Goal: Information Seeking & Learning: Learn about a topic

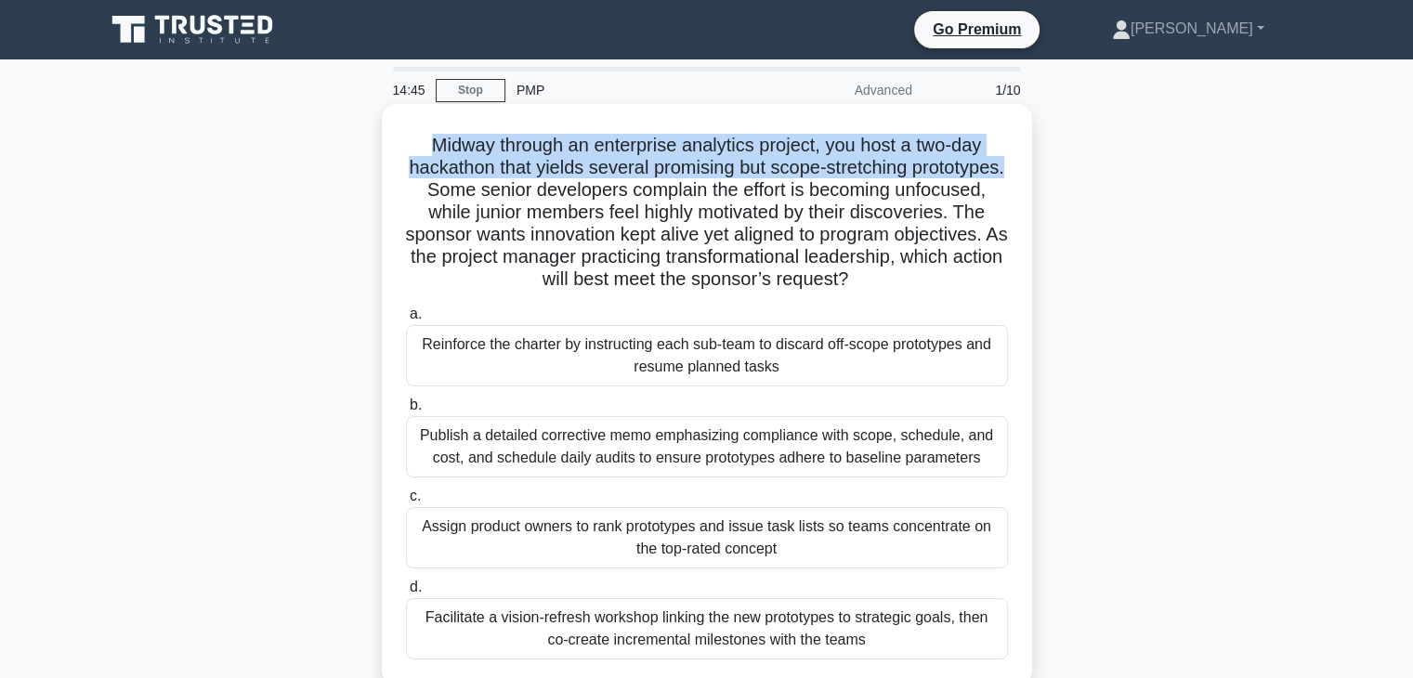
drag, startPoint x: 423, startPoint y: 140, endPoint x: 515, endPoint y: 198, distance: 108.5
click at [515, 198] on h5 "Midway through an enterprise analytics project, you host a two-day hackathon th…" at bounding box center [707, 213] width 606 height 158
copy h5 "Midway through an enterprise analytics project, you host a two-day hackathon th…"
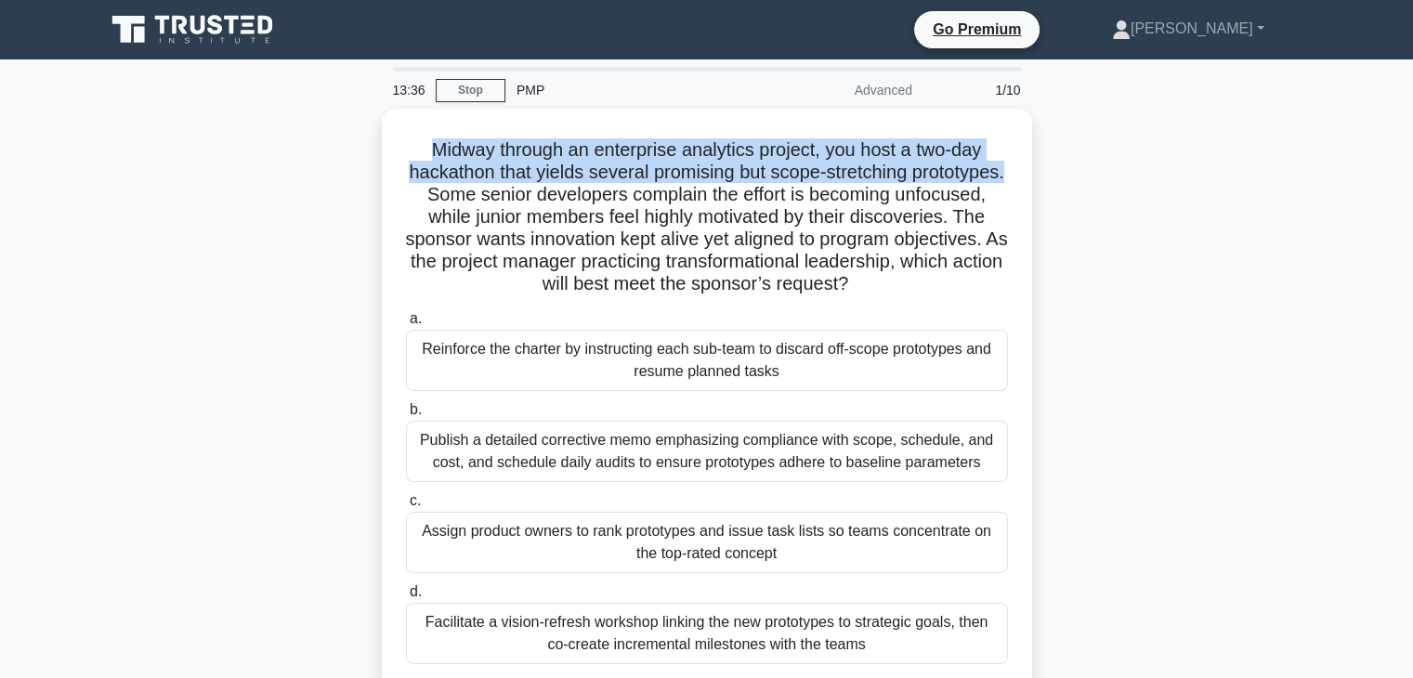
scroll to position [93, 0]
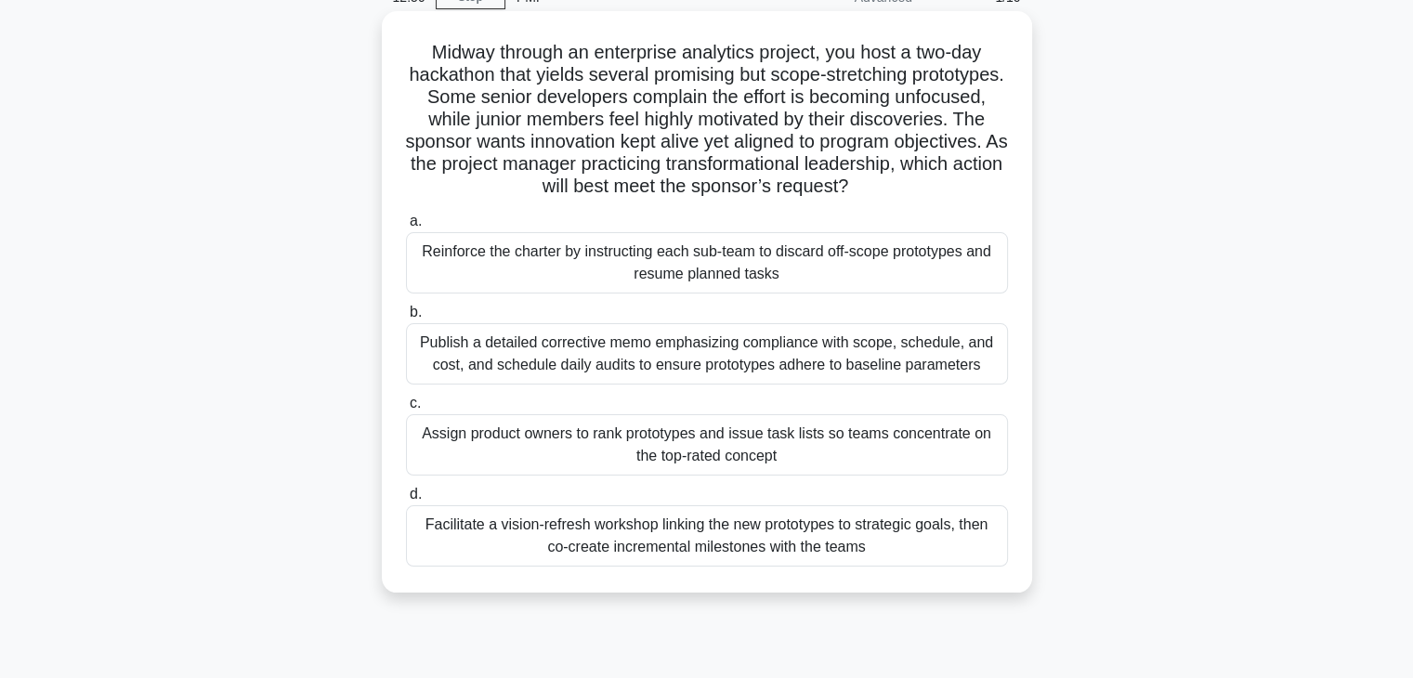
click at [718, 545] on div "Facilitate a vision-refresh workshop linking the new prototypes to strategic go…" at bounding box center [707, 535] width 602 height 61
click at [406, 501] on input "d. Facilitate a vision-refresh workshop linking the new prototypes to strategic…" at bounding box center [406, 495] width 0 height 12
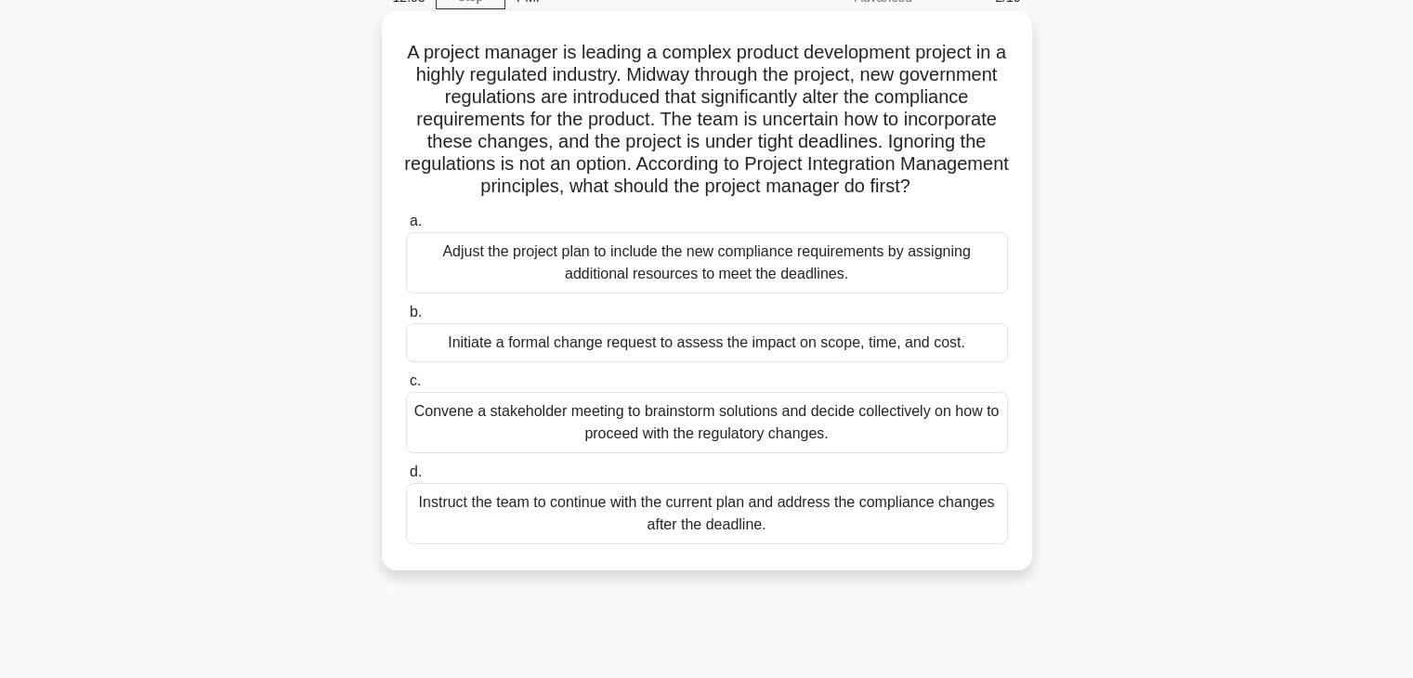
click at [713, 362] on div "Initiate a formal change request to assess the impact on scope, time, and cost." at bounding box center [707, 342] width 602 height 39
click at [406, 319] on input "b. Initiate a formal change request to assess the impact on scope, time, and co…" at bounding box center [406, 313] width 0 height 12
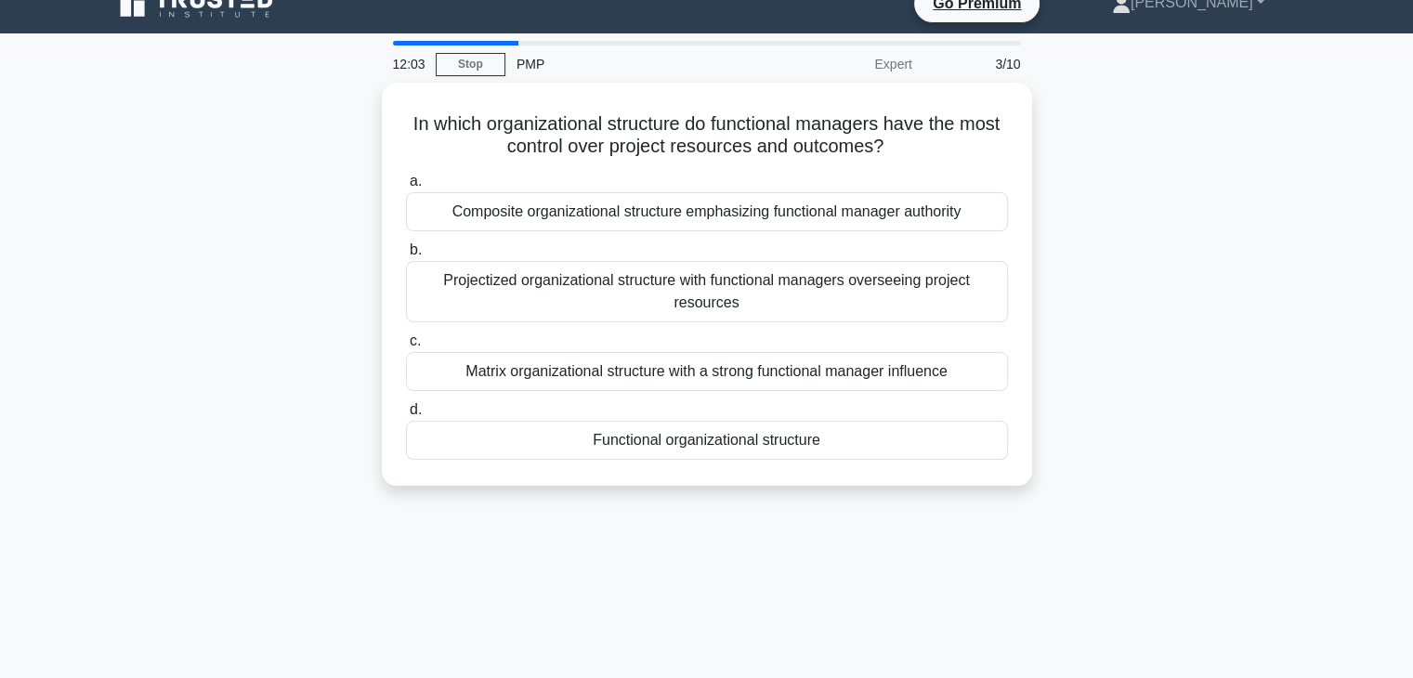
scroll to position [0, 0]
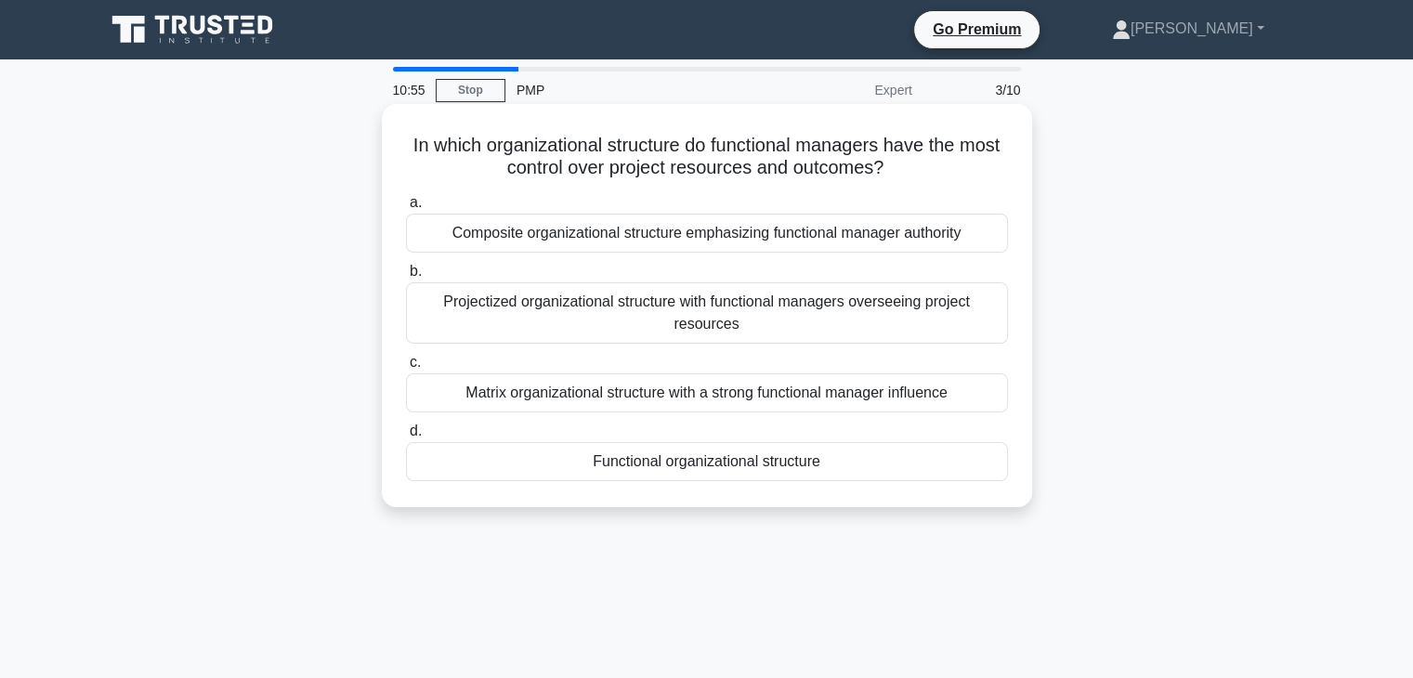
click at [852, 472] on div "Functional organizational structure" at bounding box center [707, 461] width 602 height 39
click at [406, 438] on input "d. Functional organizational structure" at bounding box center [406, 432] width 0 height 12
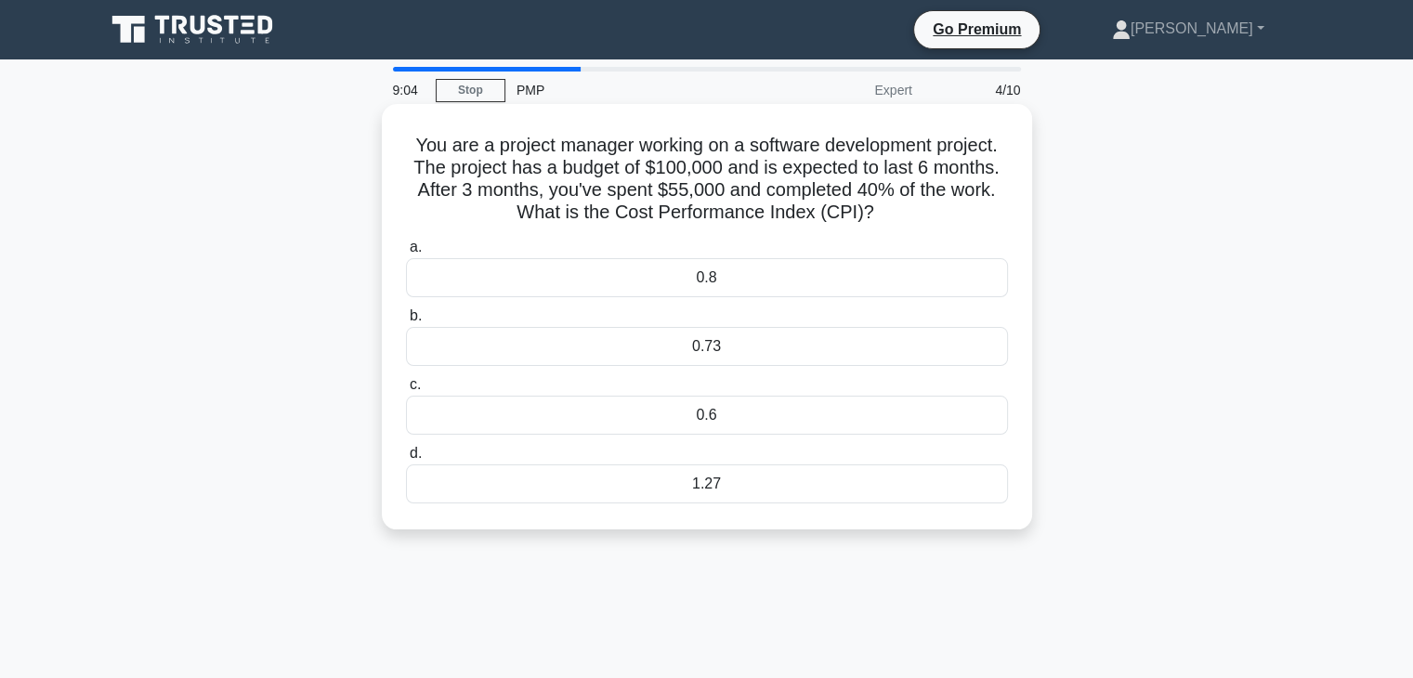
click at [685, 343] on div "0.73" at bounding box center [707, 346] width 602 height 39
click at [406, 322] on input "b. 0.73" at bounding box center [406, 316] width 0 height 12
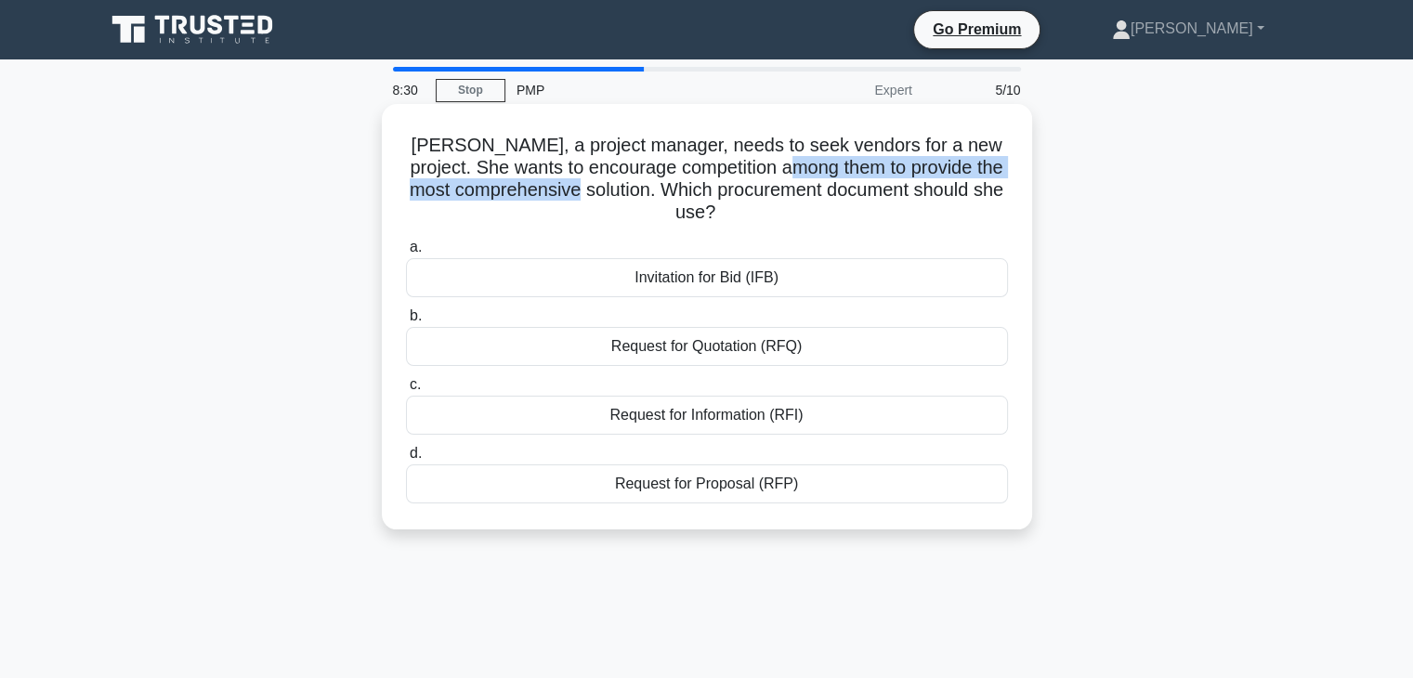
drag, startPoint x: 815, startPoint y: 166, endPoint x: 624, endPoint y: 193, distance: 192.4
click at [624, 193] on h5 "[PERSON_NAME], a project manager, needs to seek vendors for a new project. She …" at bounding box center [707, 179] width 606 height 91
copy h5 "to provide the most comprehensive solution"
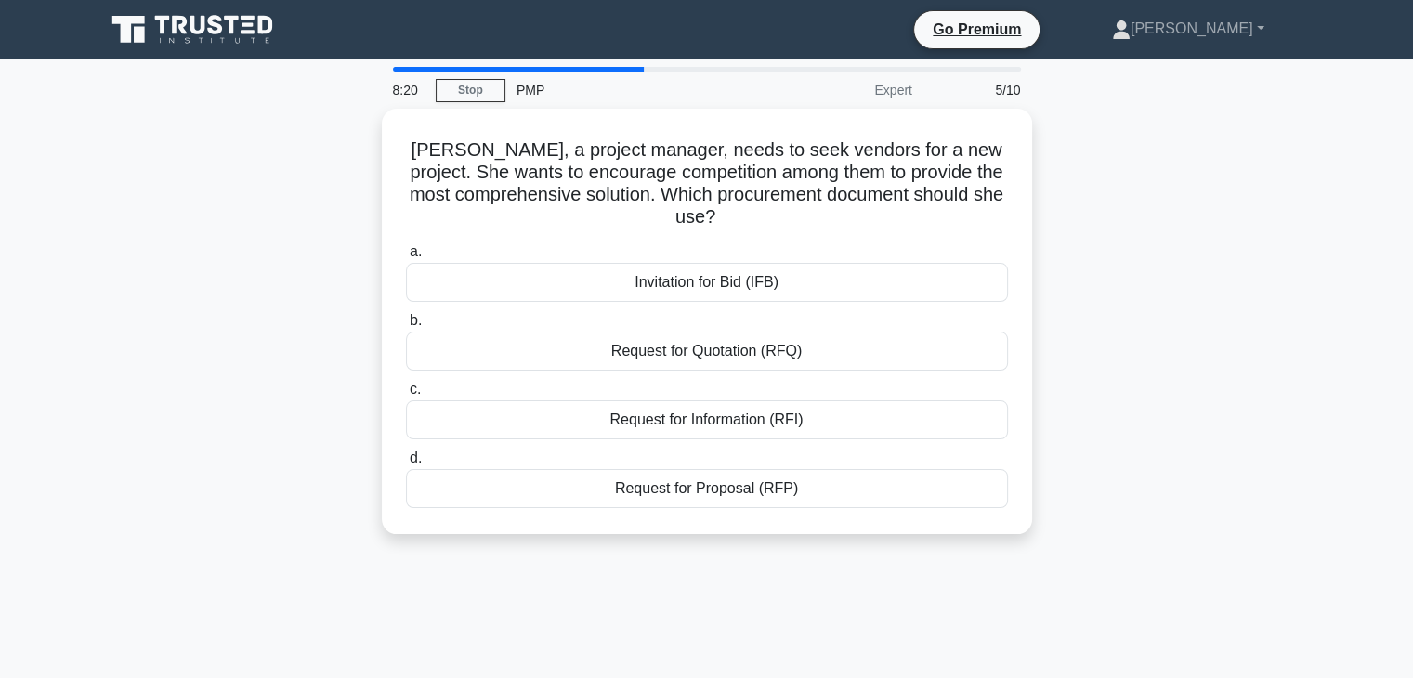
click at [1210, 317] on div "[PERSON_NAME], a project manager, needs to seek vendors for a new project. She …" at bounding box center [707, 333] width 1226 height 448
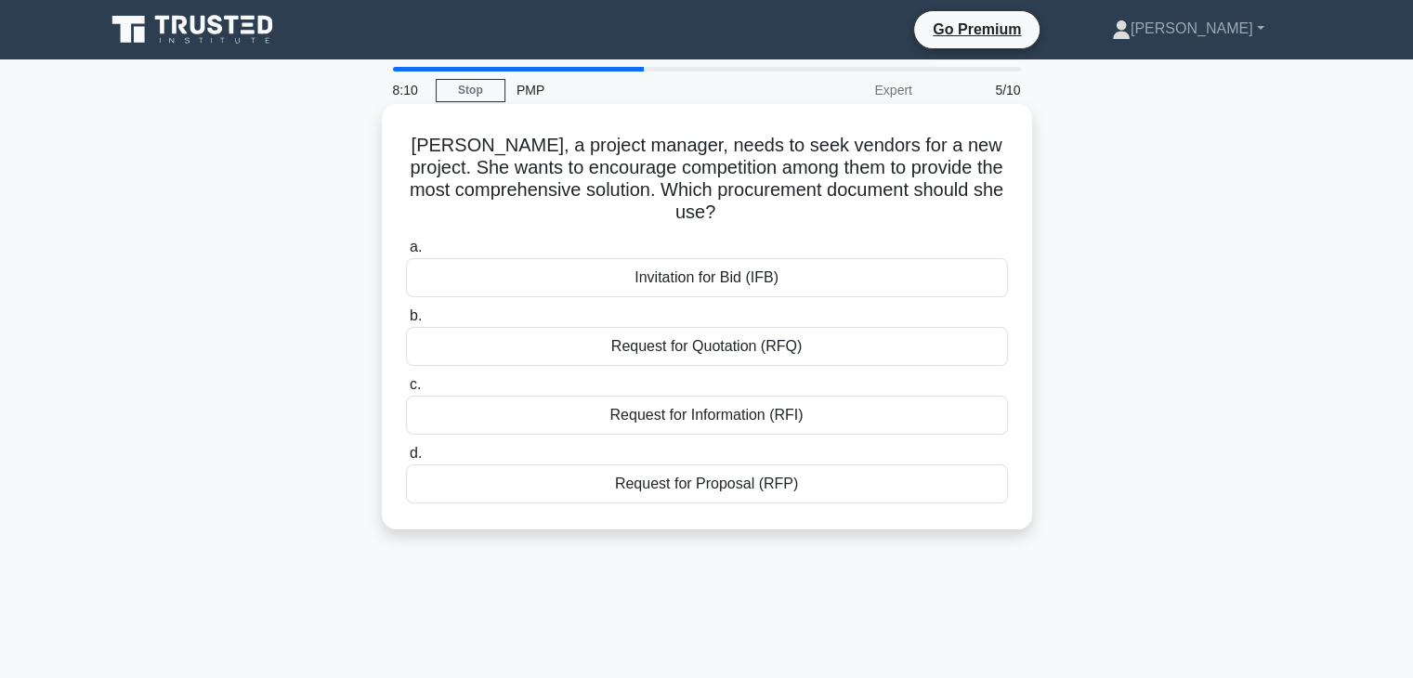
click at [779, 490] on div "Request for Proposal (RFP)" at bounding box center [707, 484] width 602 height 39
click at [406, 460] on input "d. Request for Proposal (RFP)" at bounding box center [406, 454] width 0 height 12
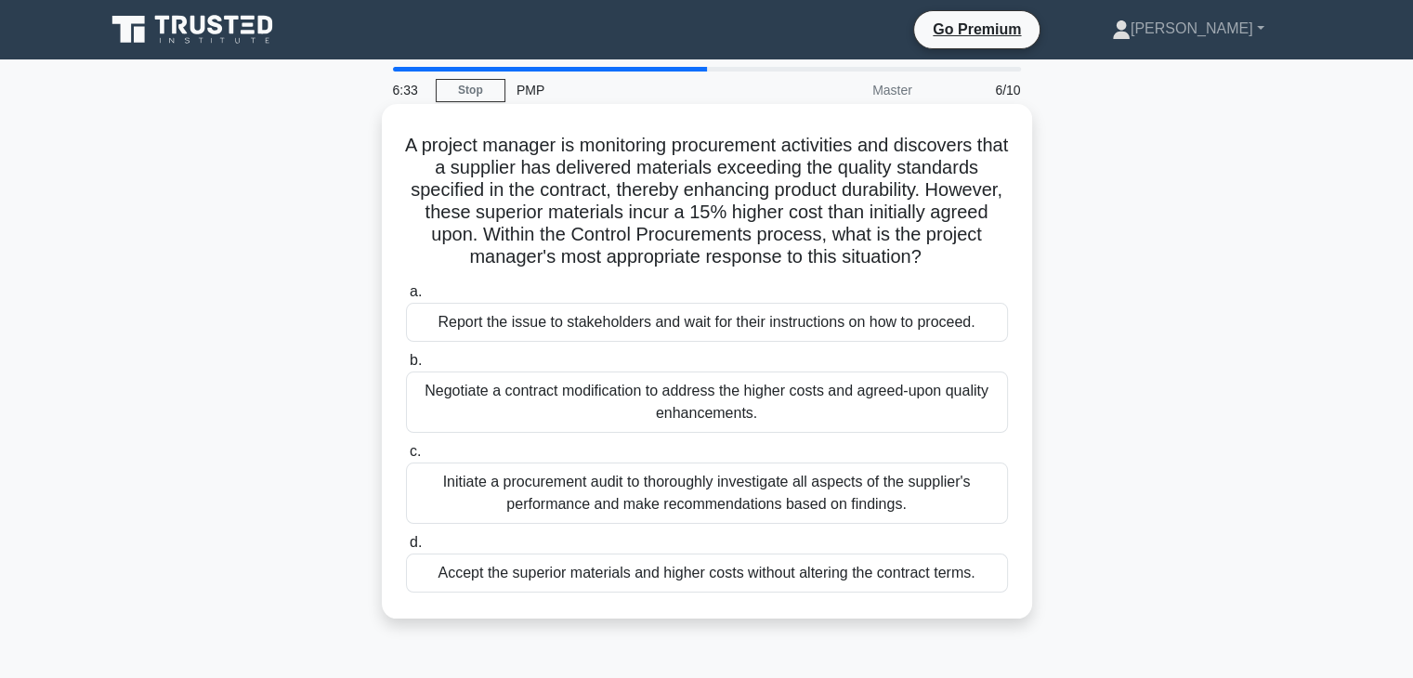
click at [925, 503] on div "Initiate a procurement audit to thoroughly investigate all aspects of the suppl…" at bounding box center [707, 493] width 602 height 61
click at [406, 458] on input "c. Initiate a procurement audit to thoroughly investigate all aspects of the su…" at bounding box center [406, 452] width 0 height 12
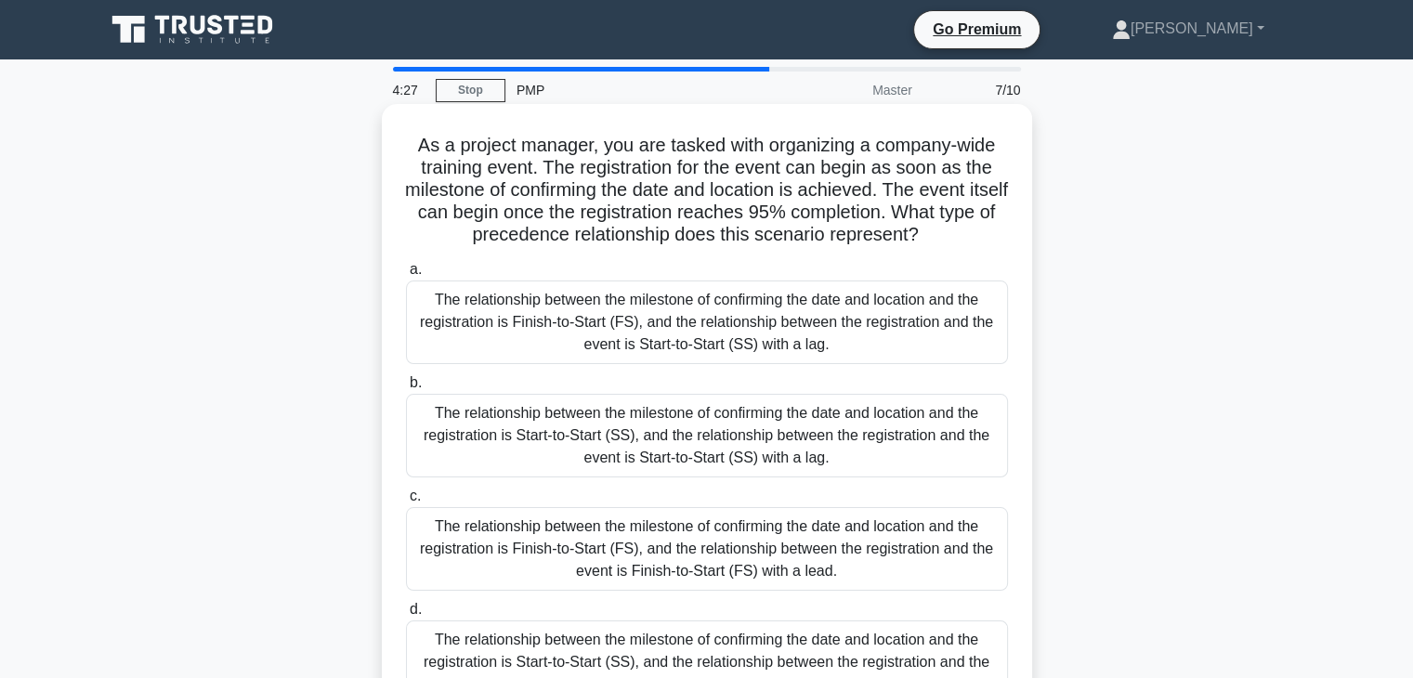
click at [775, 343] on div "The relationship between the milestone of confirming the date and location and …" at bounding box center [707, 323] width 602 height 84
click at [406, 276] on input "a. The relationship between the milestone of confirming the date and location a…" at bounding box center [406, 270] width 0 height 12
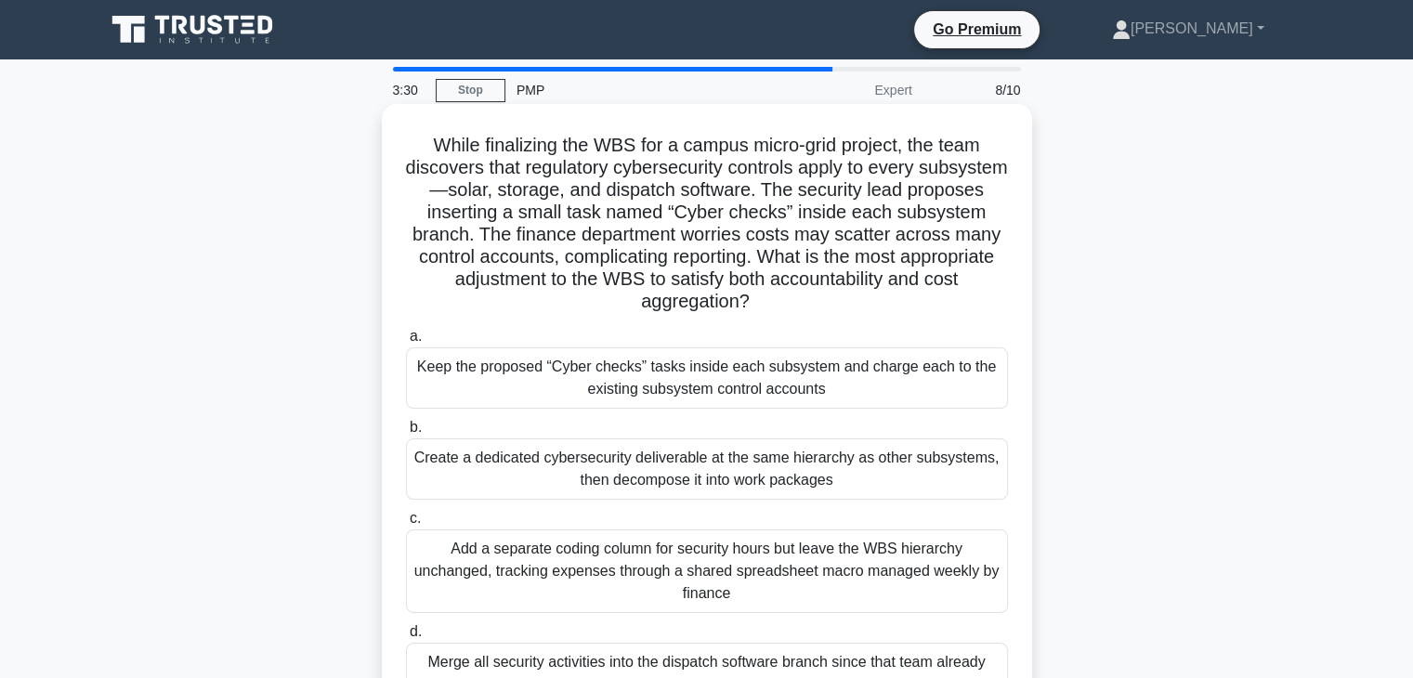
drag, startPoint x: 589, startPoint y: 229, endPoint x: 788, endPoint y: 309, distance: 214.6
click at [788, 309] on h5 "While finalizing the WBS for a campus micro-grid project, the team discovers th…" at bounding box center [707, 224] width 606 height 180
copy h5 "he finance department worries costs may scatter across many control accounts, c…"
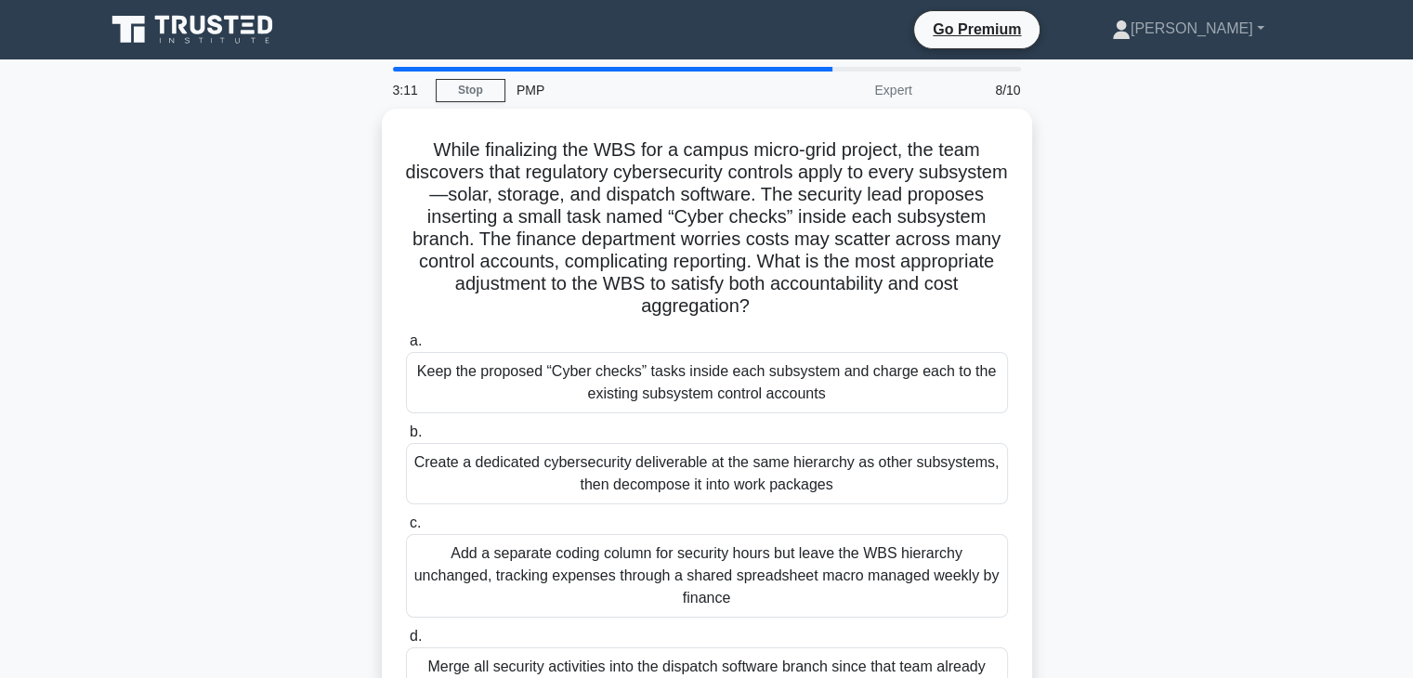
click at [1193, 384] on div "While finalizing the WBS for a campus micro-grid project, the team discovers th…" at bounding box center [707, 433] width 1226 height 649
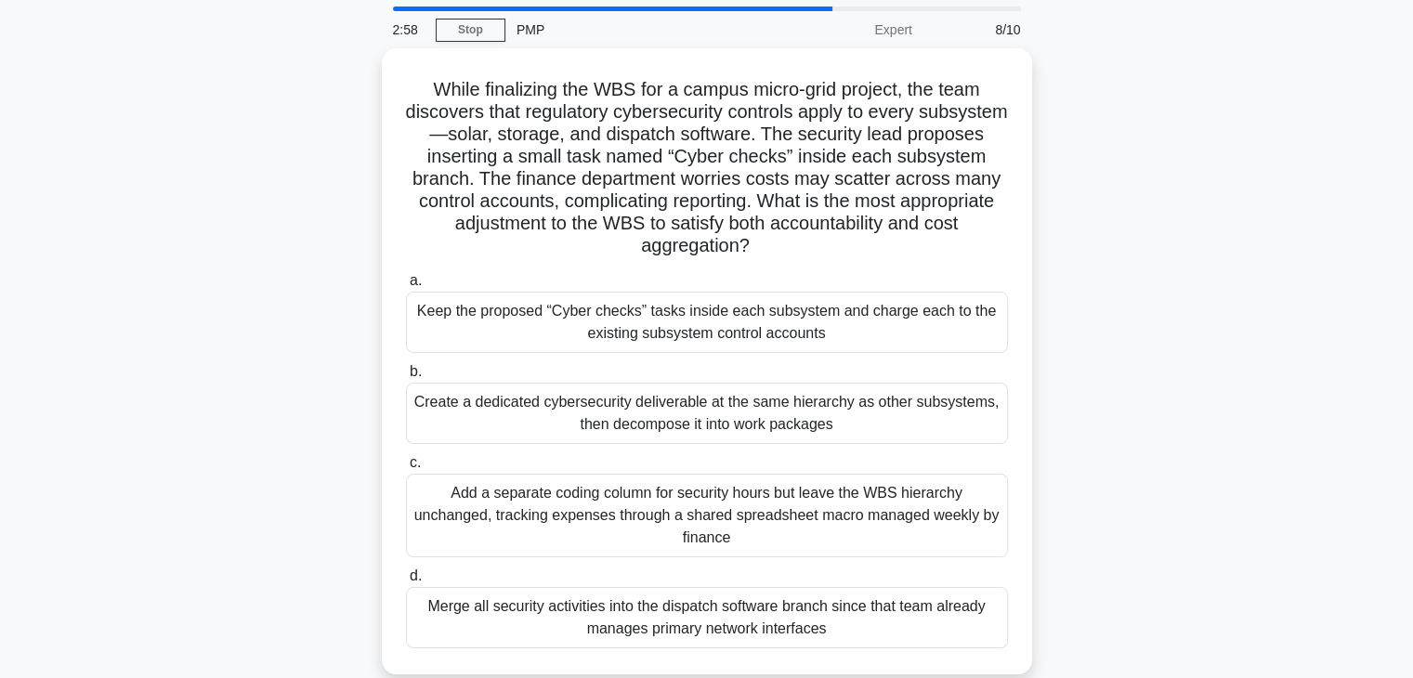
scroll to position [93, 0]
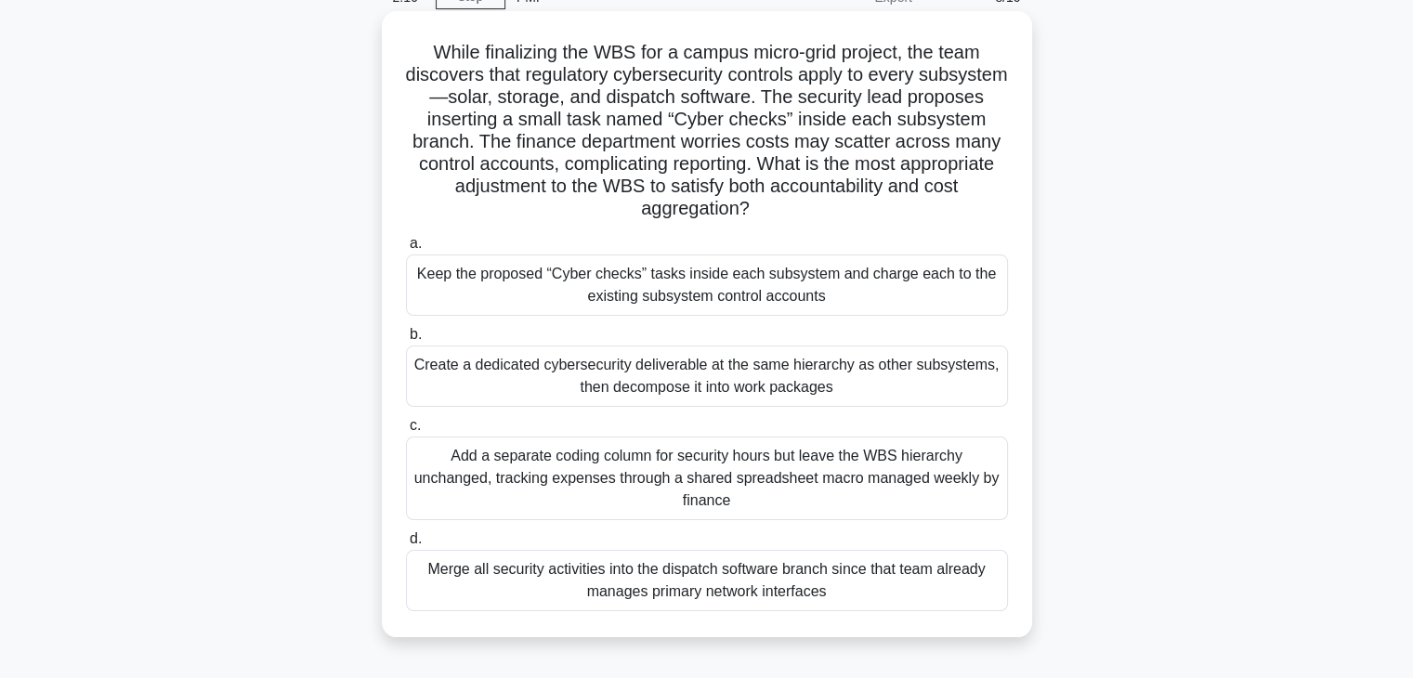
click at [917, 395] on div "Create a dedicated cybersecurity deliverable at the same hierarchy as other sub…" at bounding box center [707, 376] width 602 height 61
click at [406, 341] on input "b. Create a dedicated cybersecurity deliverable at the same hierarchy as other …" at bounding box center [406, 335] width 0 height 12
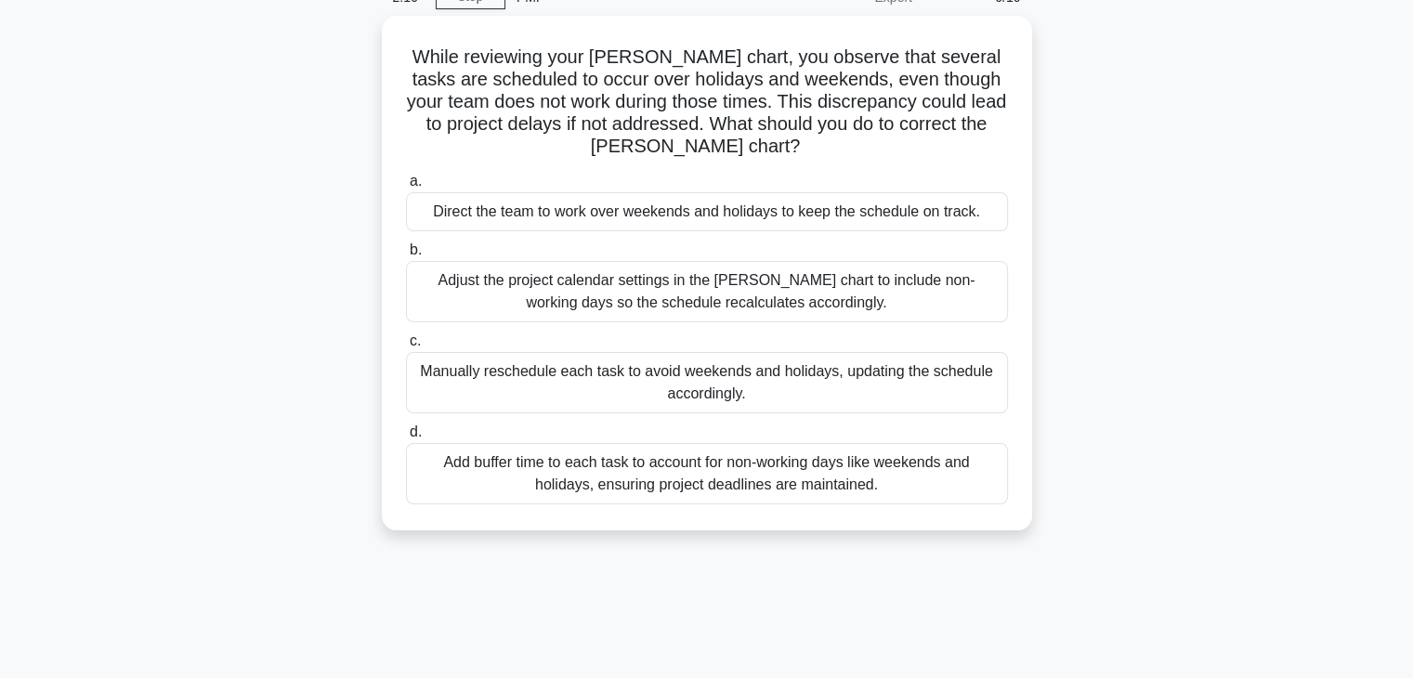
scroll to position [0, 0]
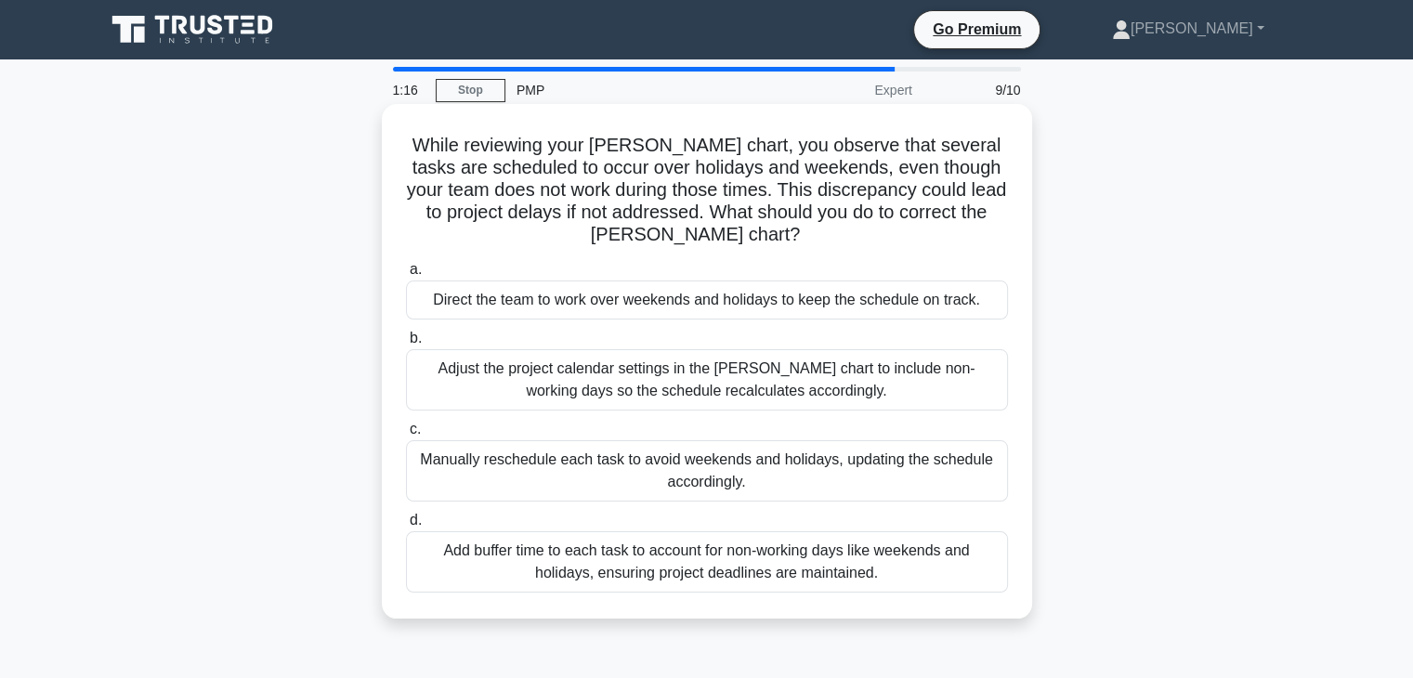
click at [796, 475] on div "Manually reschedule each task to avoid weekends and holidays, updating the sche…" at bounding box center [707, 470] width 602 height 61
click at [406, 436] on input "c. Manually reschedule each task to avoid weekends and holidays, updating the s…" at bounding box center [406, 430] width 0 height 12
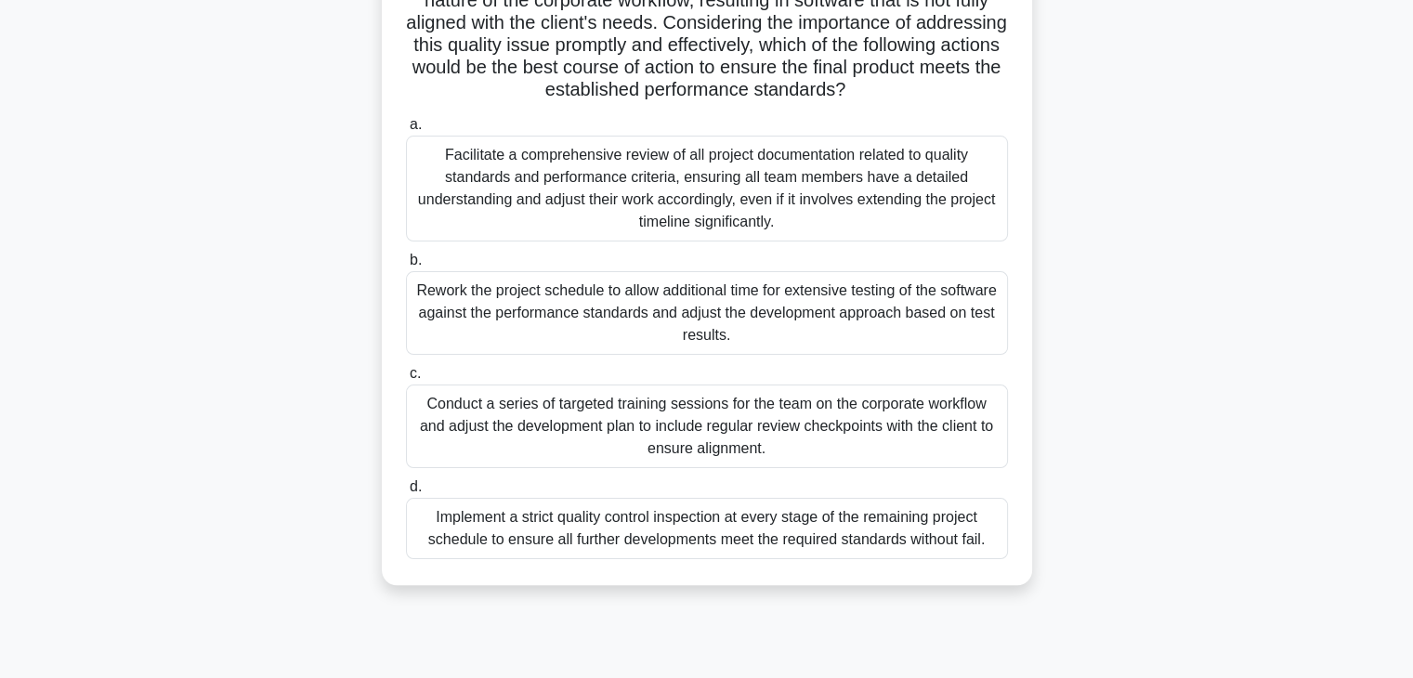
scroll to position [326, 0]
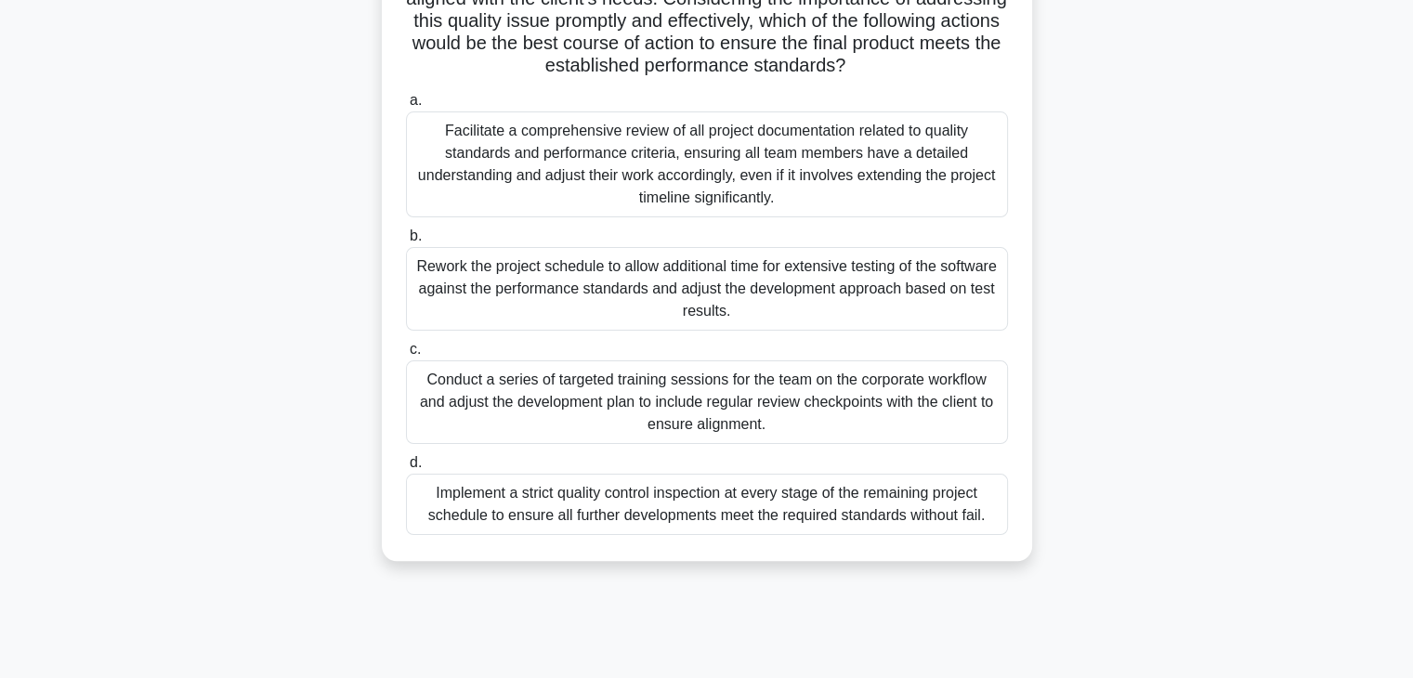
click at [809, 420] on div "Conduct a series of targeted training sessions for the team on the corporate wo…" at bounding box center [707, 403] width 602 height 84
click at [406, 356] on input "c. Conduct a series of targeted training sessions for the team on the corporate…" at bounding box center [406, 350] width 0 height 12
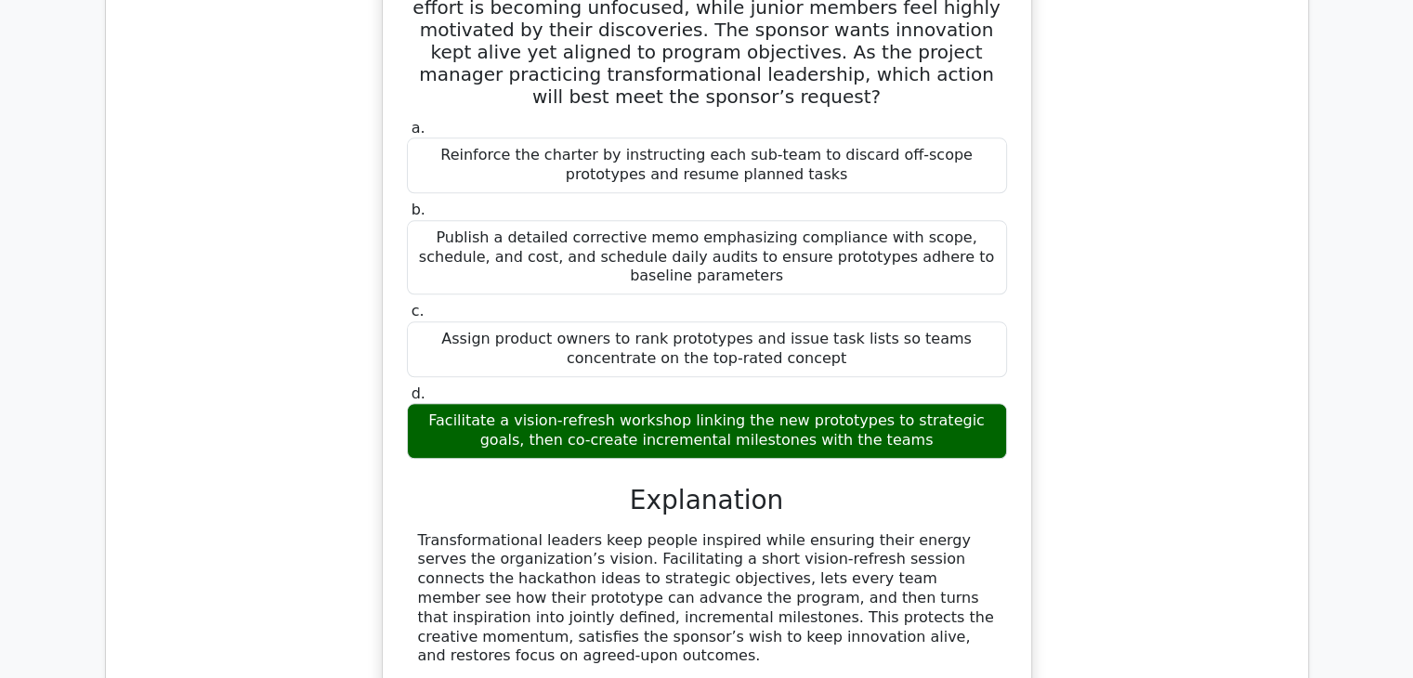
scroll to position [1951, 0]
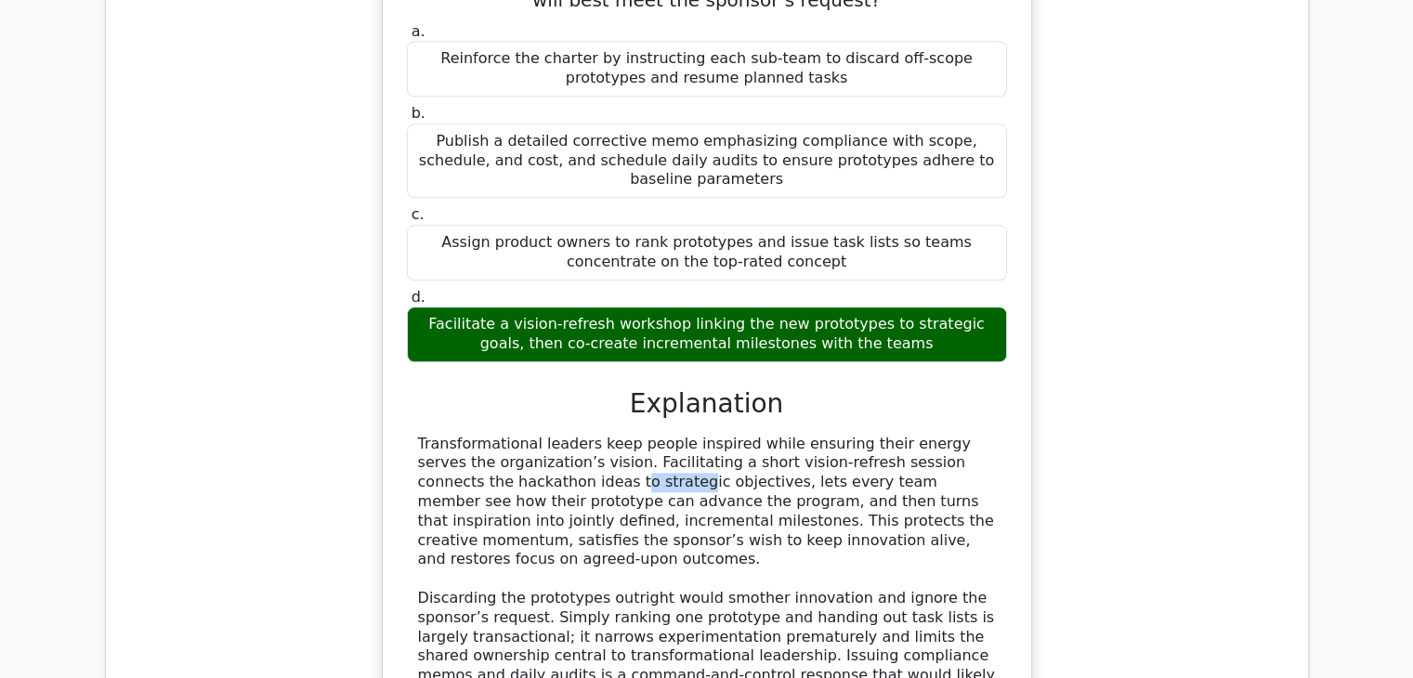
drag, startPoint x: 917, startPoint y: 349, endPoint x: 983, endPoint y: 348, distance: 66.0
click at [983, 435] on div "Transformational leaders keep people inspired while ensuring their energy serve…" at bounding box center [707, 589] width 578 height 309
copy div "hackathon"
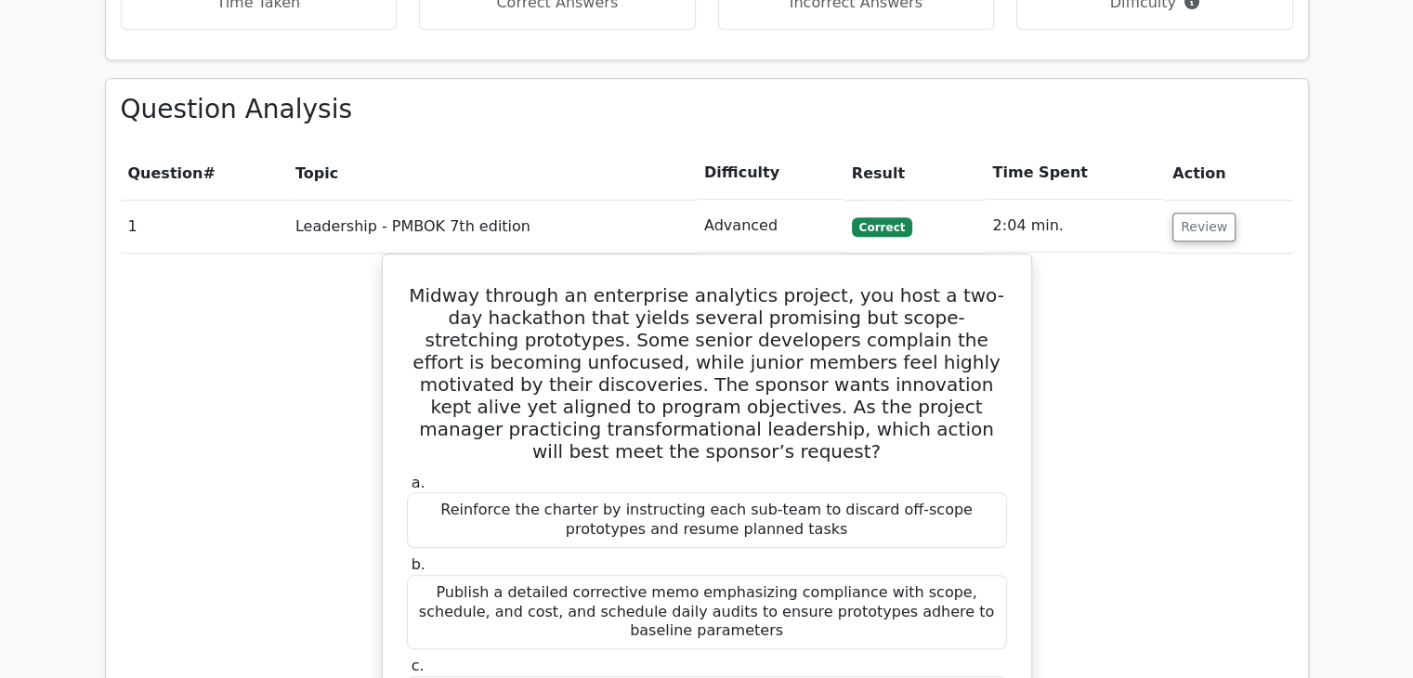
scroll to position [1394, 0]
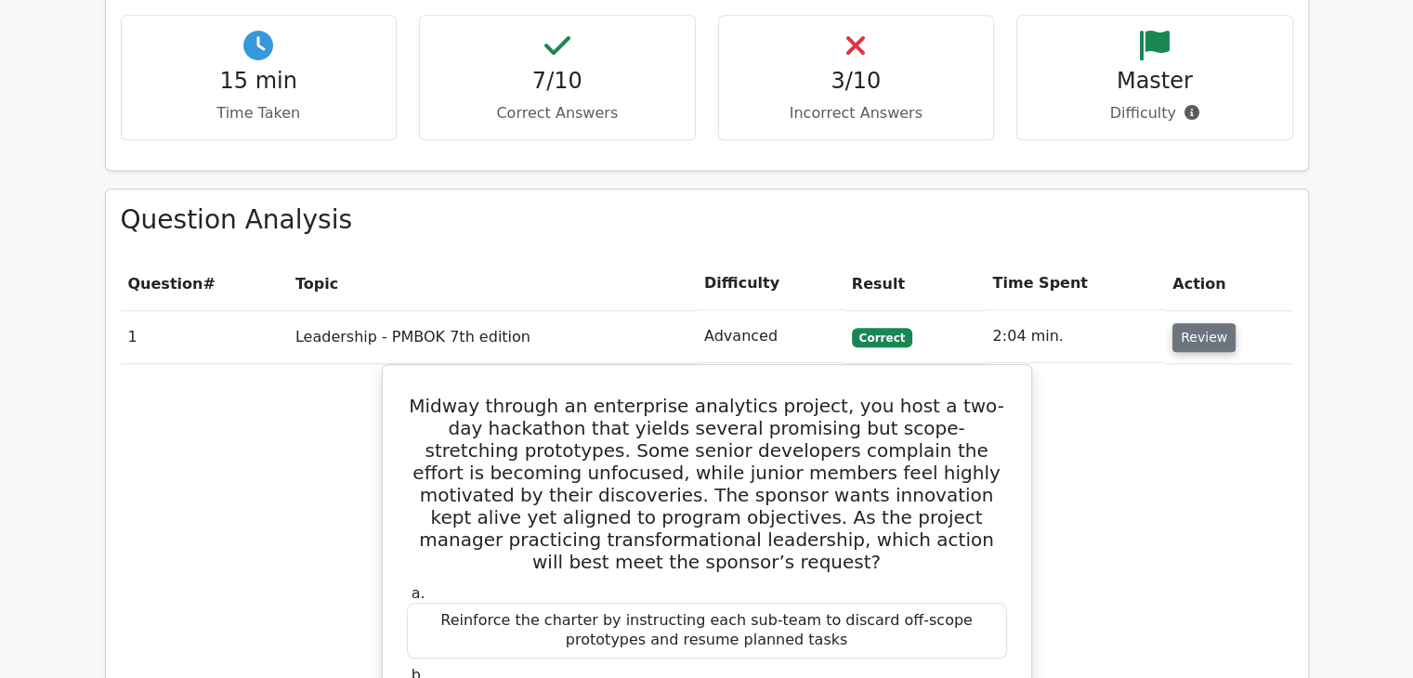
click at [1187, 323] on button "Review" at bounding box center [1204, 337] width 63 height 29
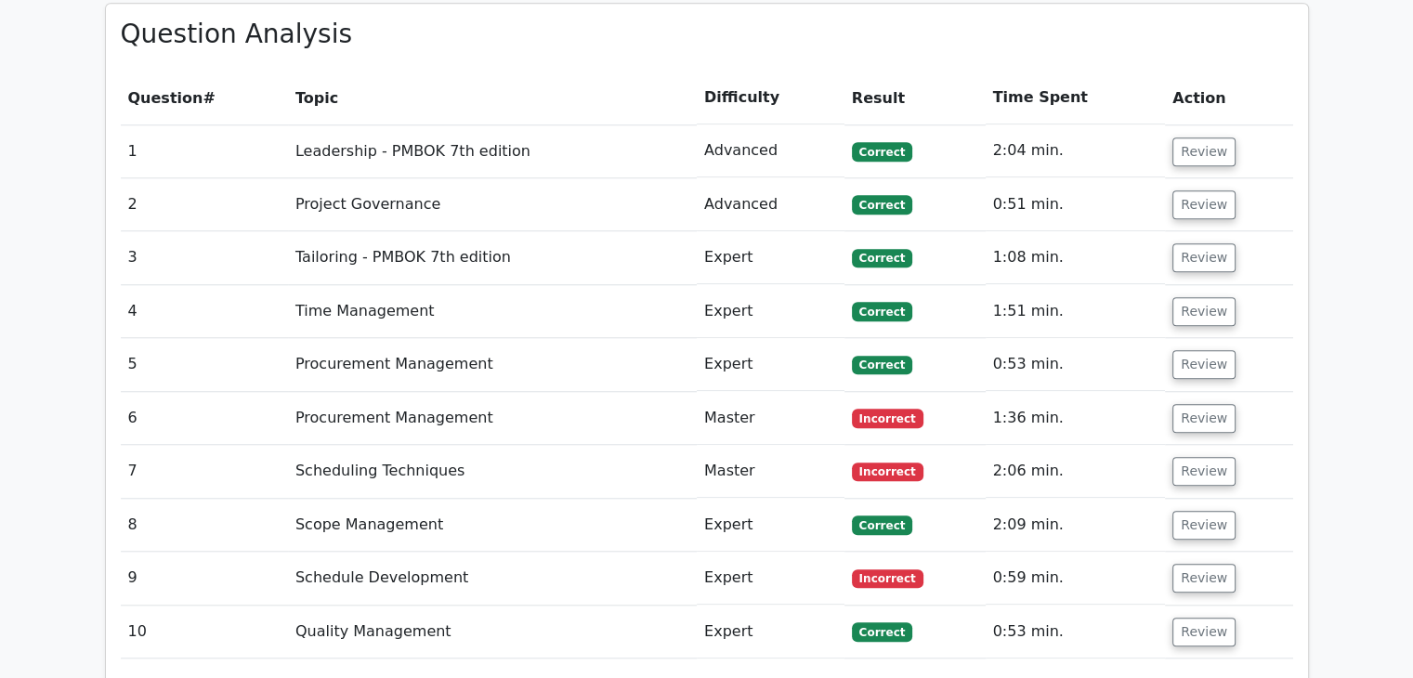
scroll to position [1487, 0]
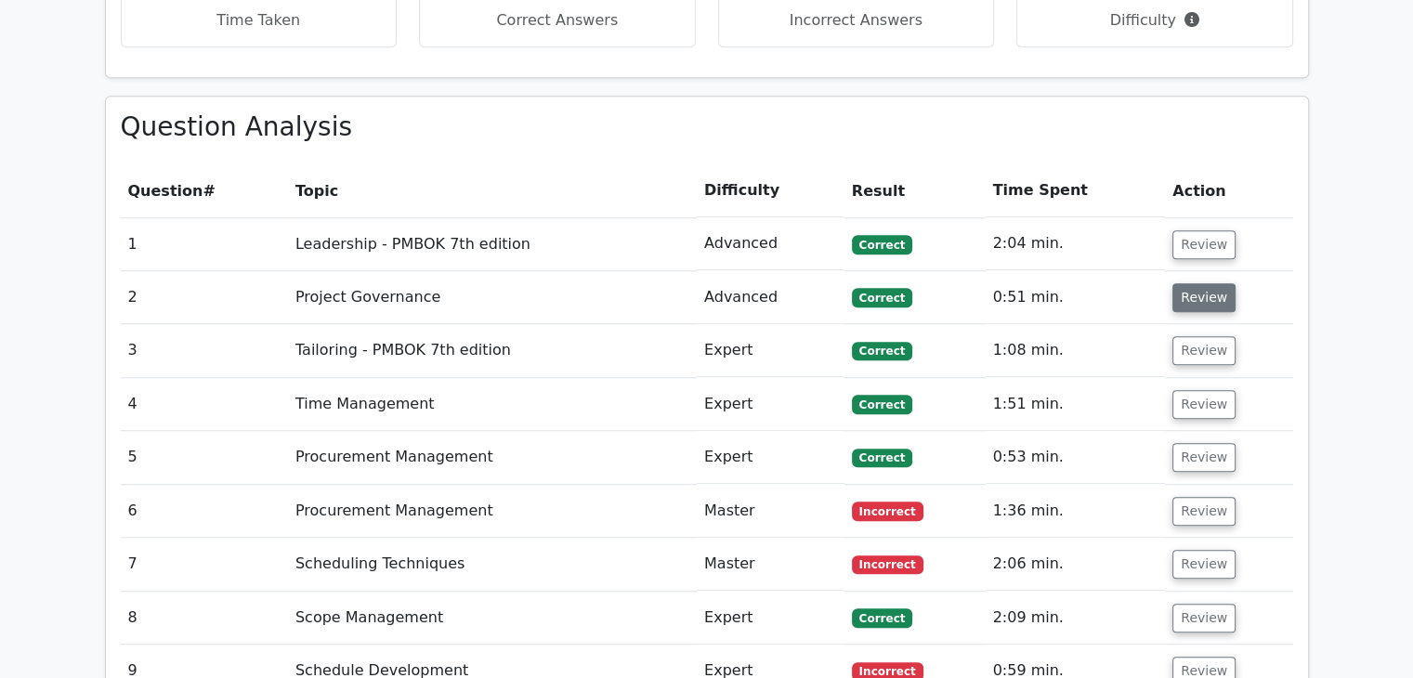
click at [1198, 283] on button "Review" at bounding box center [1204, 297] width 63 height 29
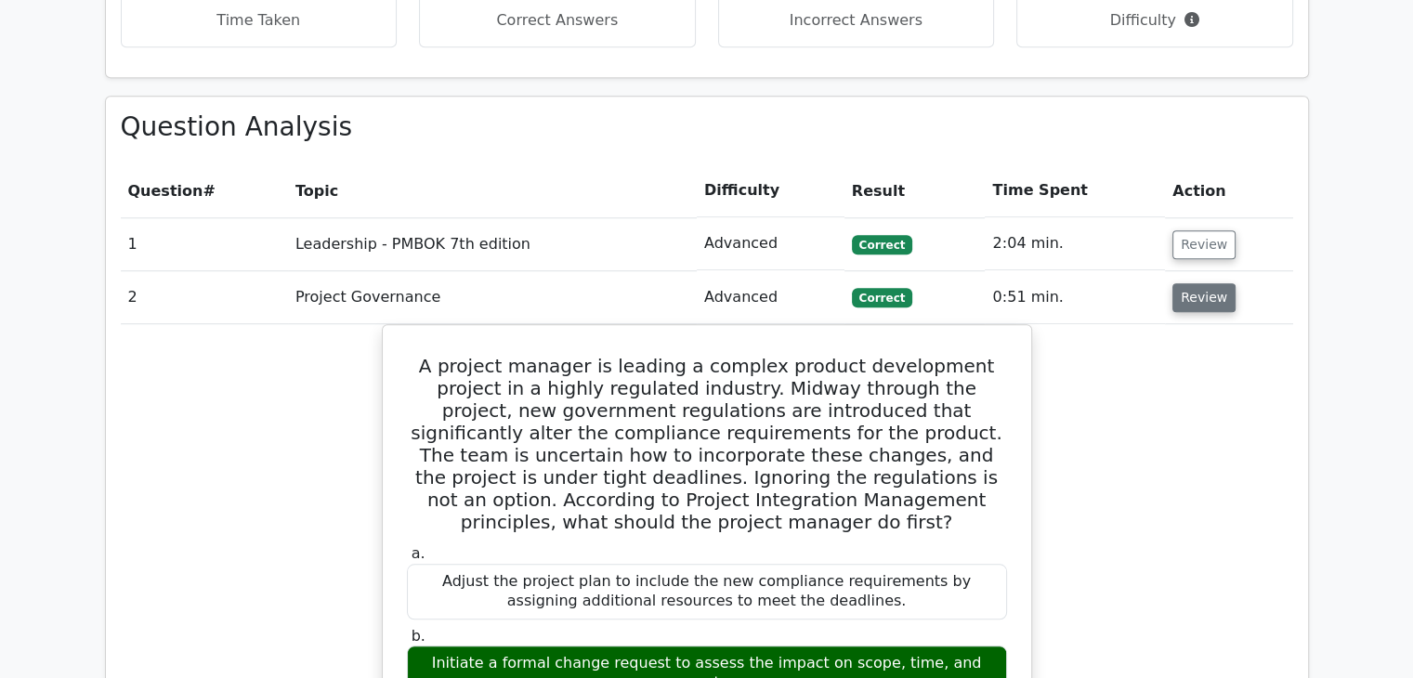
click at [1200, 283] on button "Review" at bounding box center [1204, 297] width 63 height 29
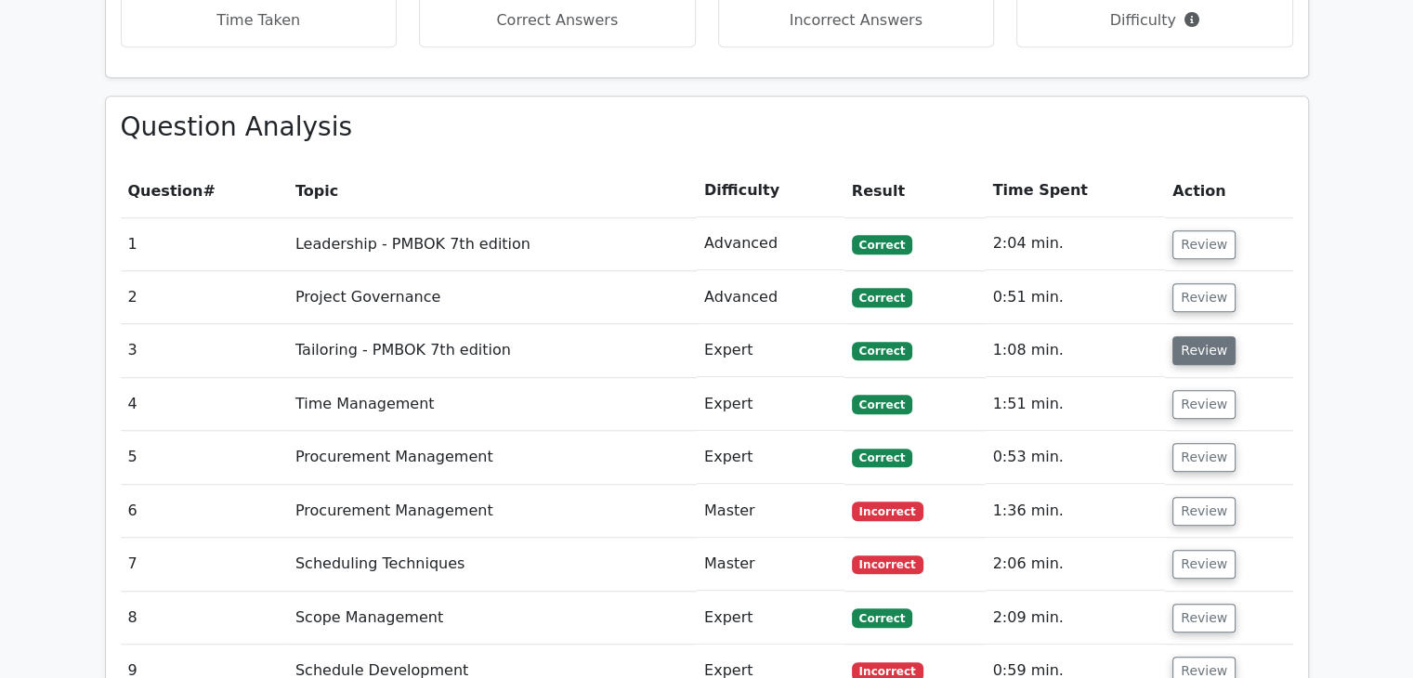
click at [1190, 336] on button "Review" at bounding box center [1204, 350] width 63 height 29
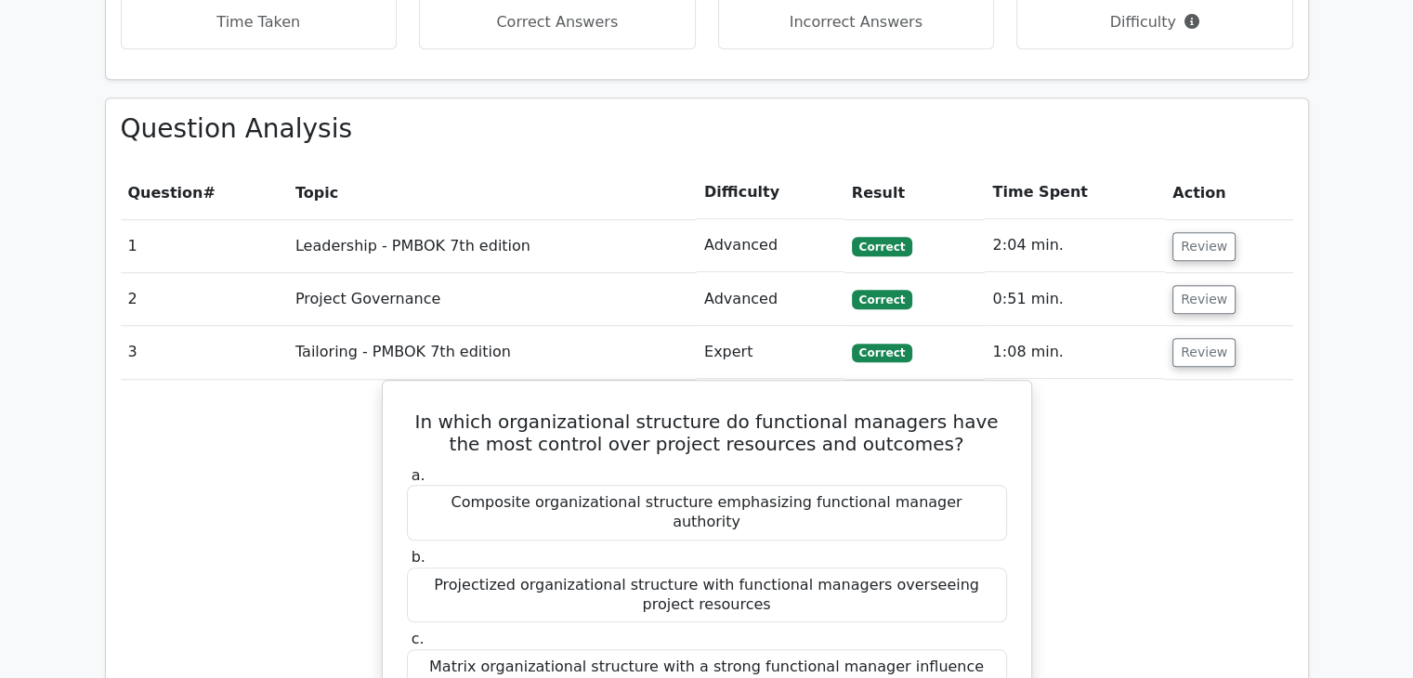
scroll to position [1301, 0]
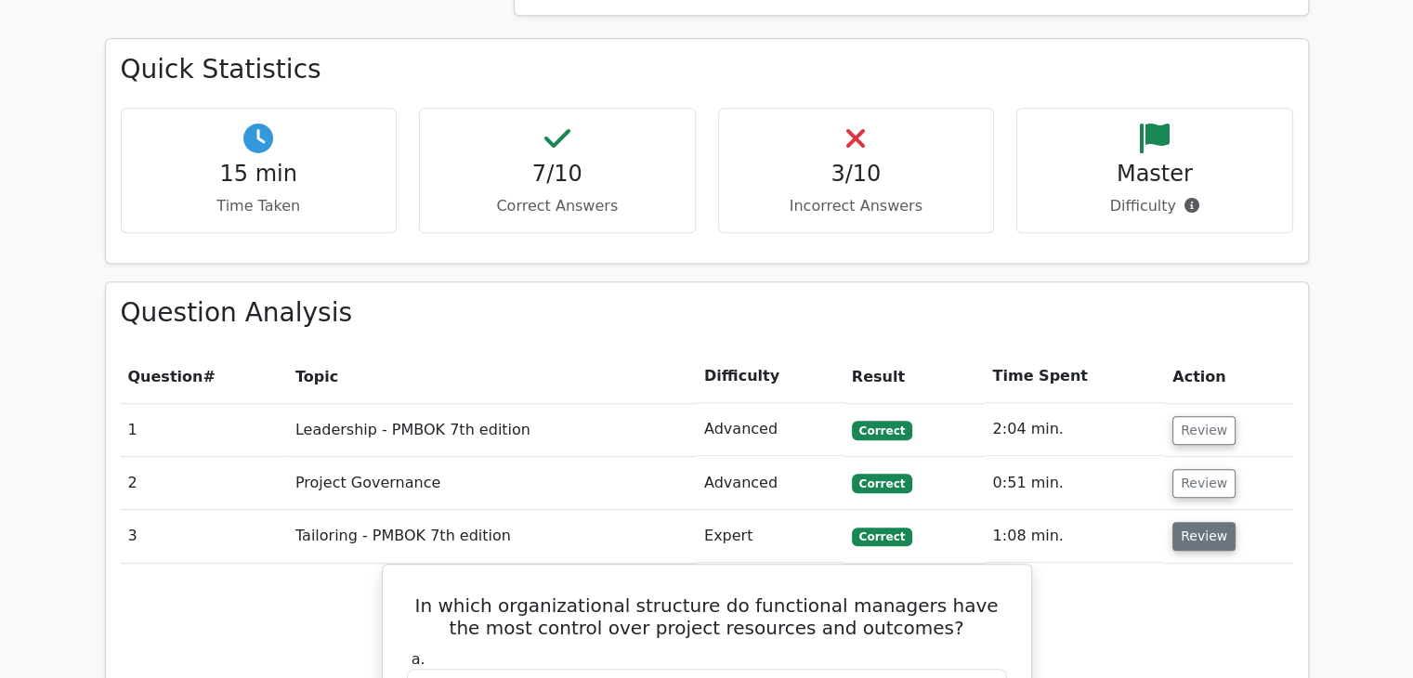
click at [1199, 522] on button "Review" at bounding box center [1204, 536] width 63 height 29
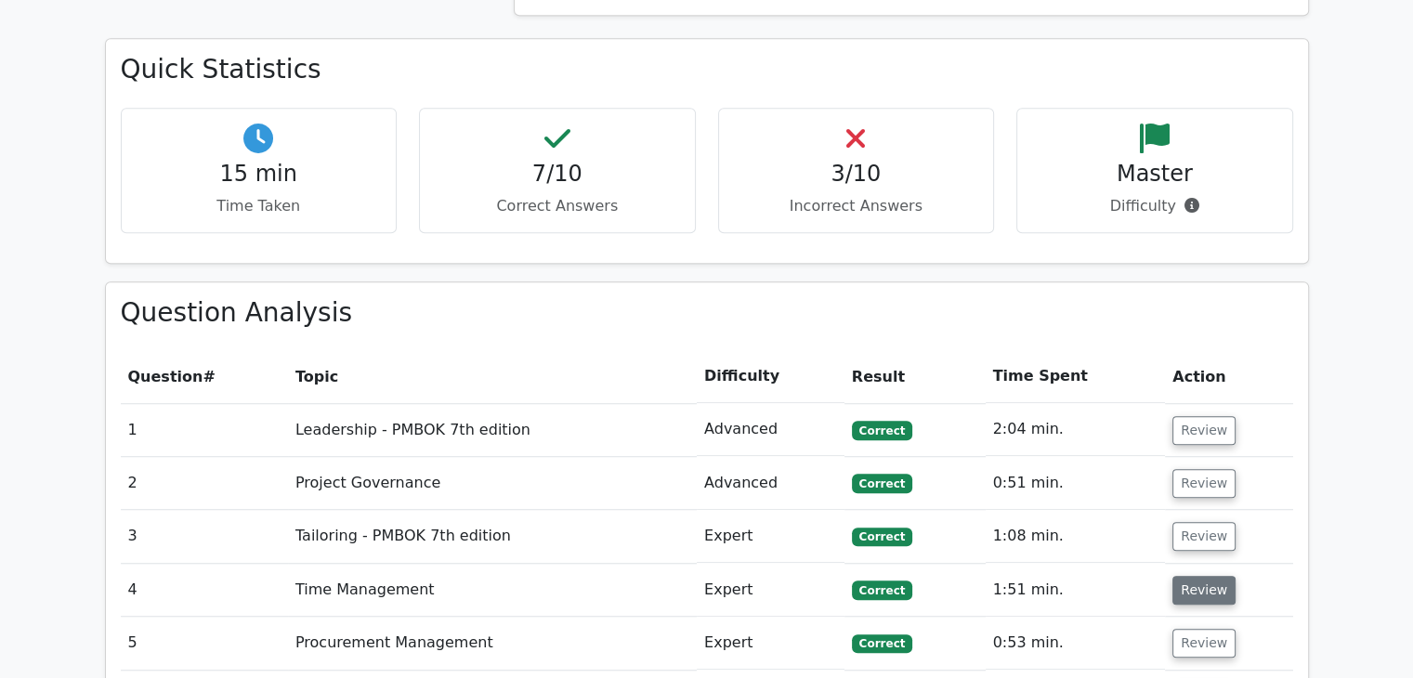
click at [1197, 576] on button "Review" at bounding box center [1204, 590] width 63 height 29
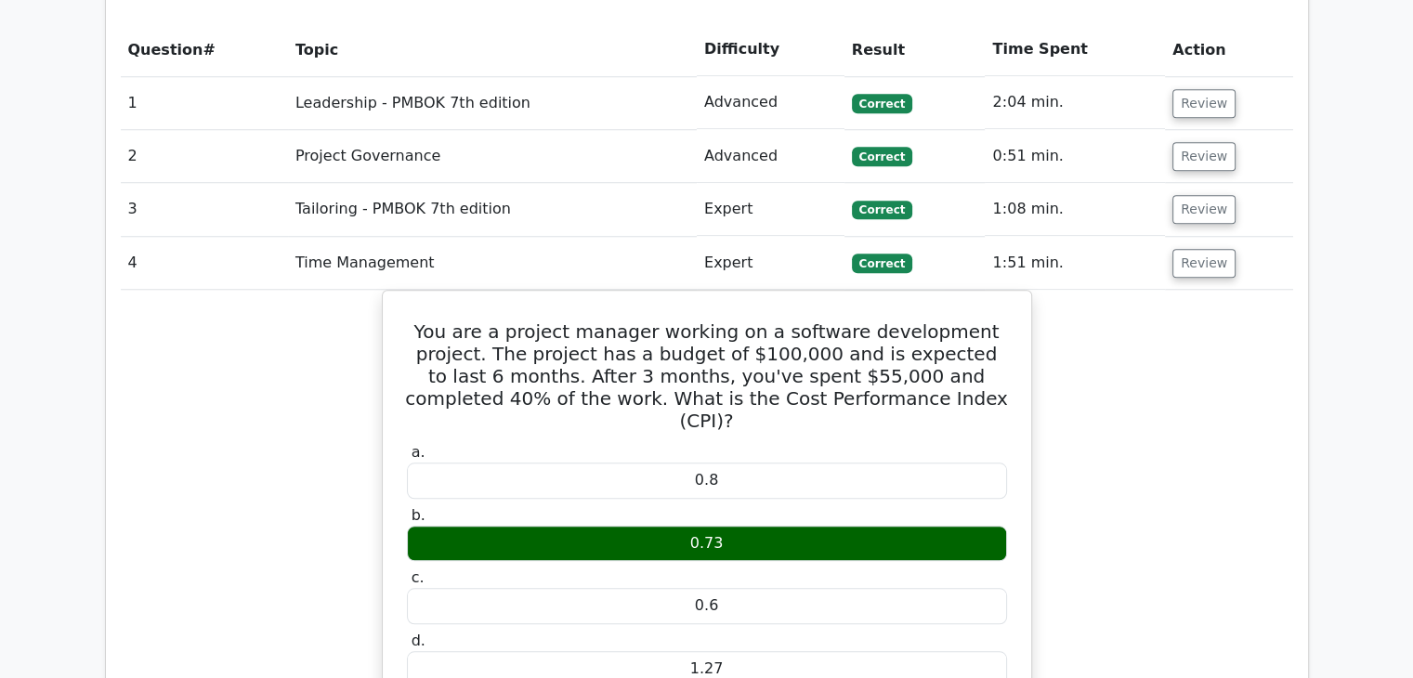
scroll to position [1672, 0]
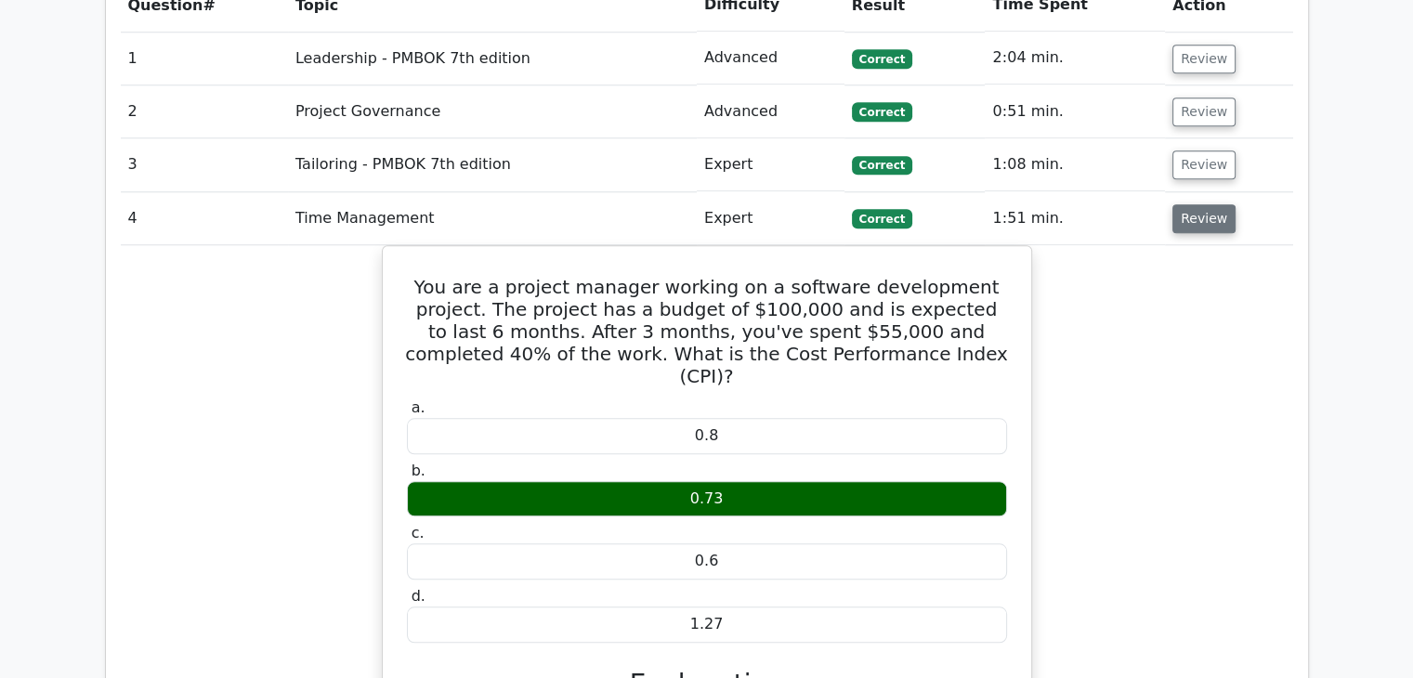
click at [1208, 204] on button "Review" at bounding box center [1204, 218] width 63 height 29
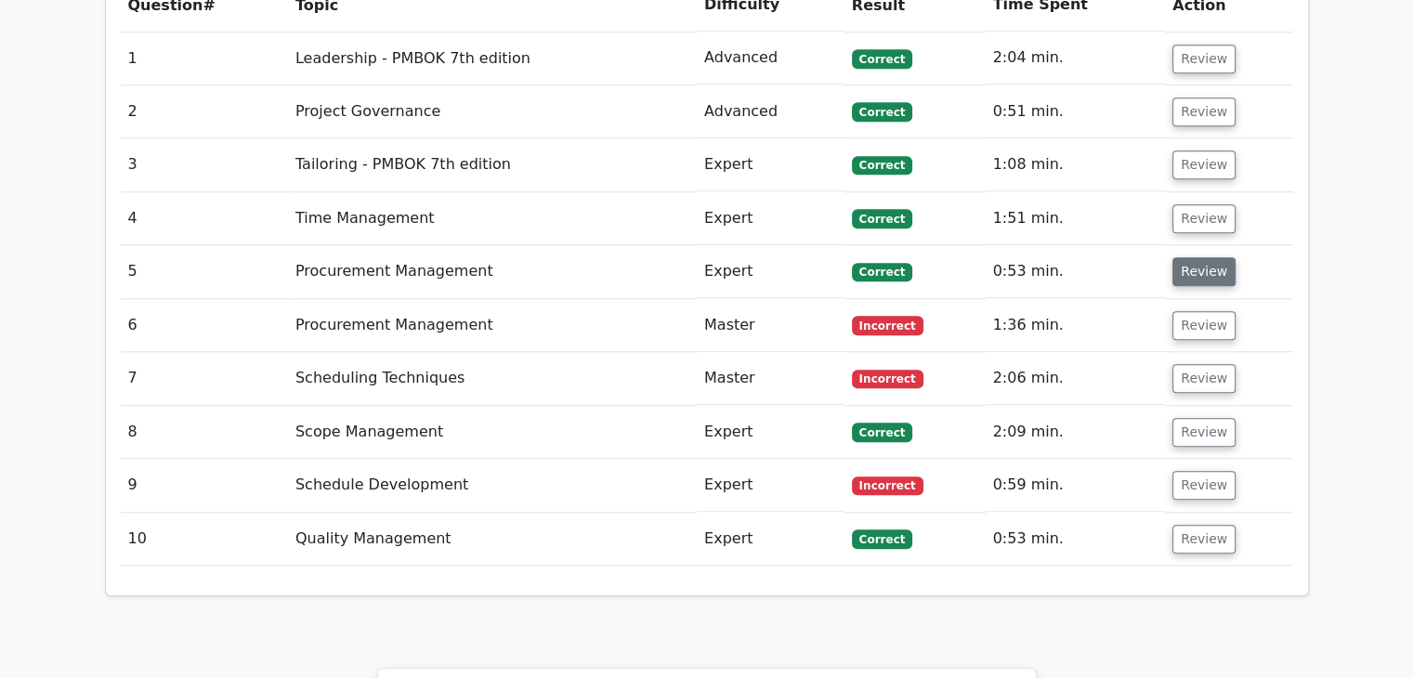
click at [1199, 257] on button "Review" at bounding box center [1204, 271] width 63 height 29
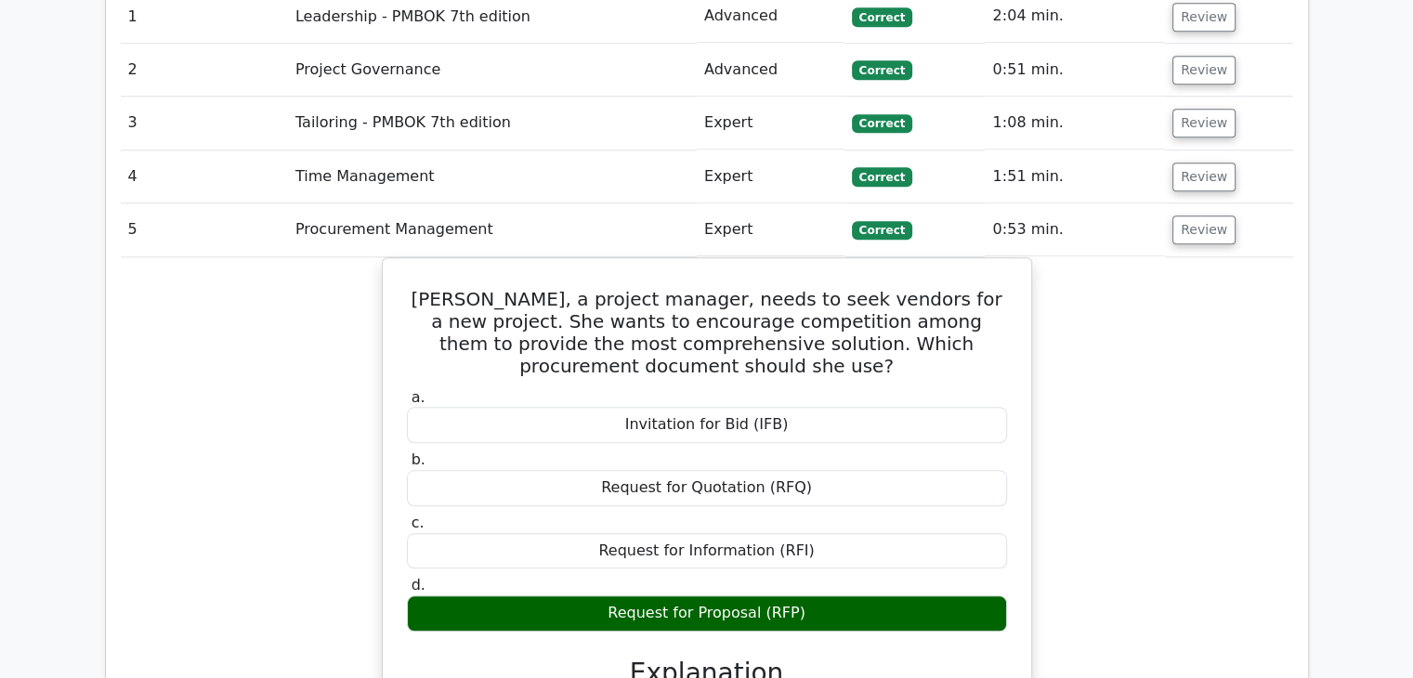
scroll to position [1580, 0]
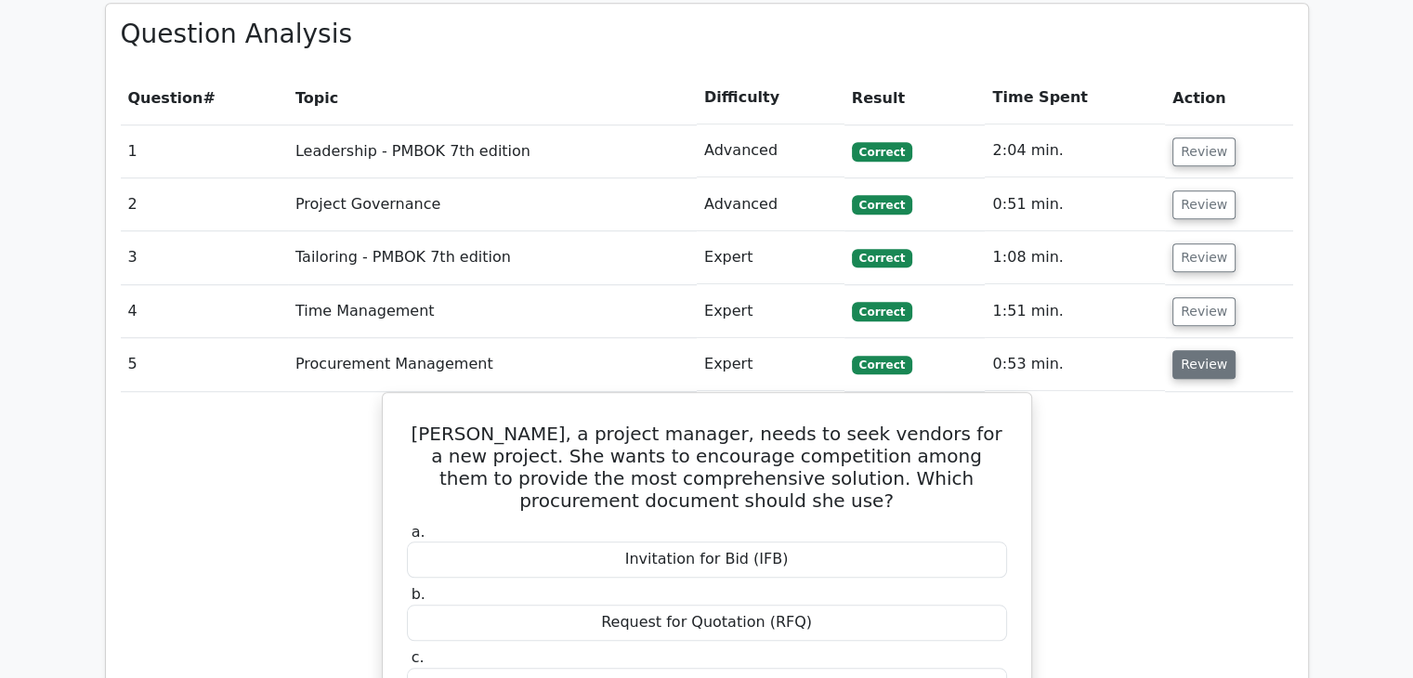
click at [1194, 350] on button "Review" at bounding box center [1204, 364] width 63 height 29
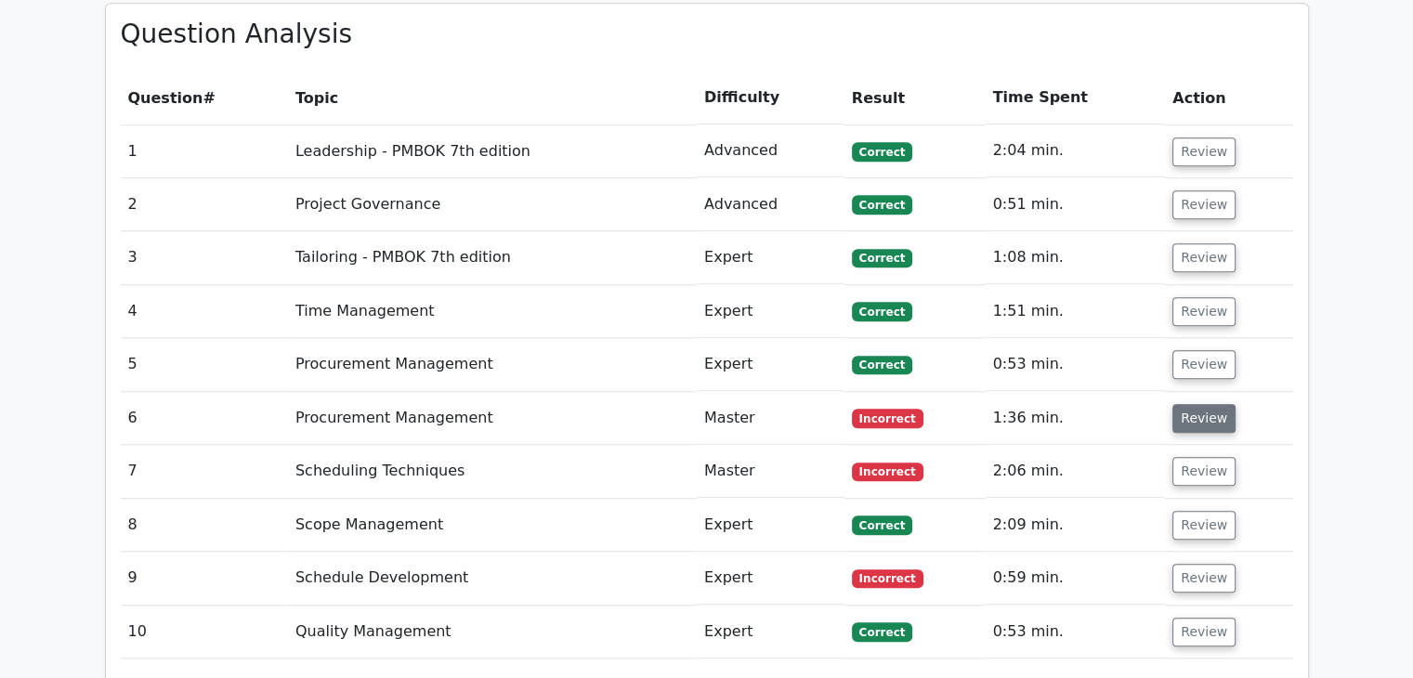
click at [1193, 404] on button "Review" at bounding box center [1204, 418] width 63 height 29
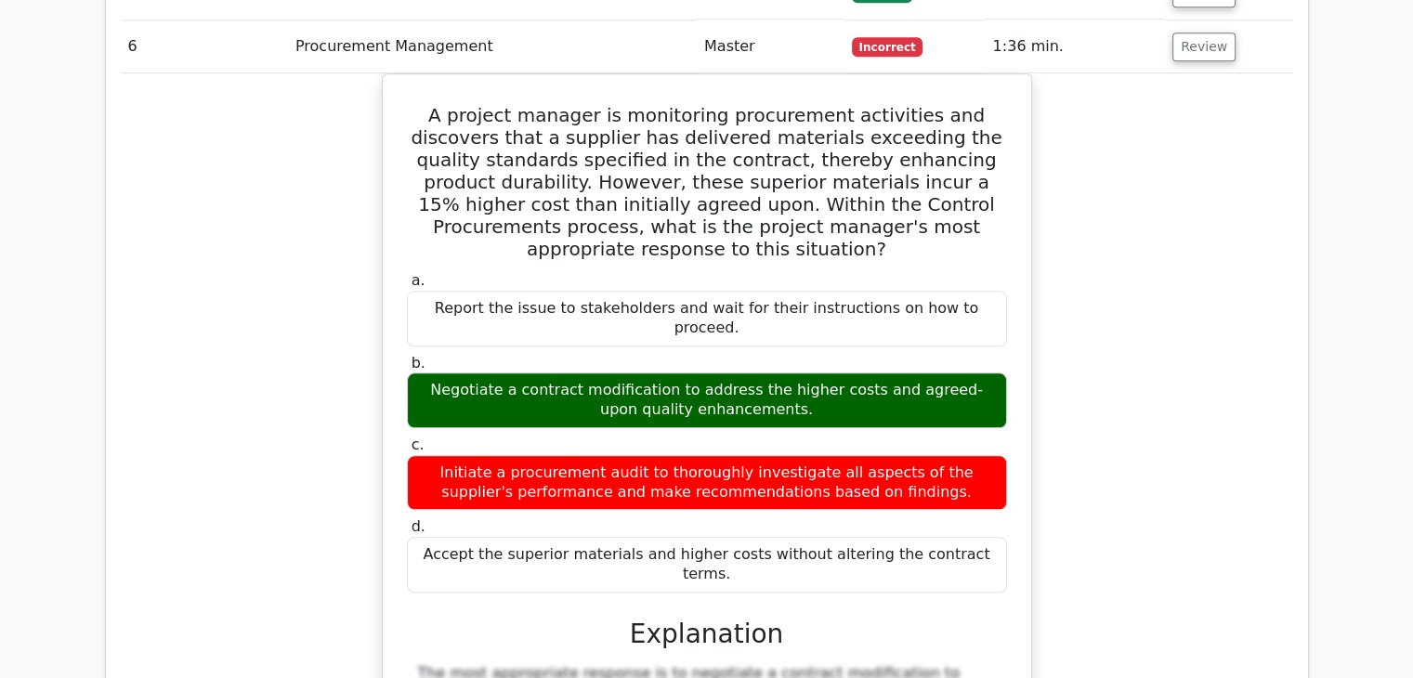
scroll to position [2044, 0]
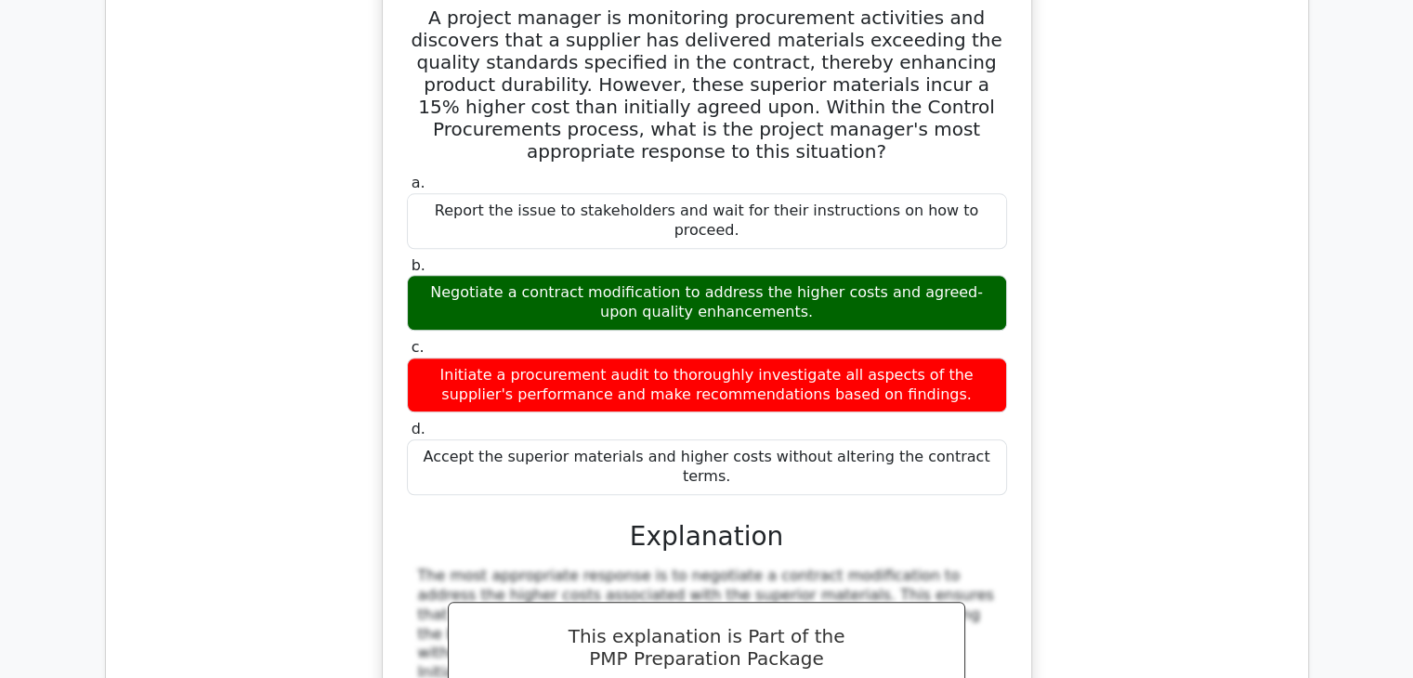
drag, startPoint x: 796, startPoint y: 202, endPoint x: 394, endPoint y: 163, distance: 404.2
click at [394, 163] on div "A project manager is monitoring procurement activities and discovers that a sup…" at bounding box center [707, 413] width 634 height 858
copy div "Negotiate a contract modification to address the higher costs and agreed-upon q…"
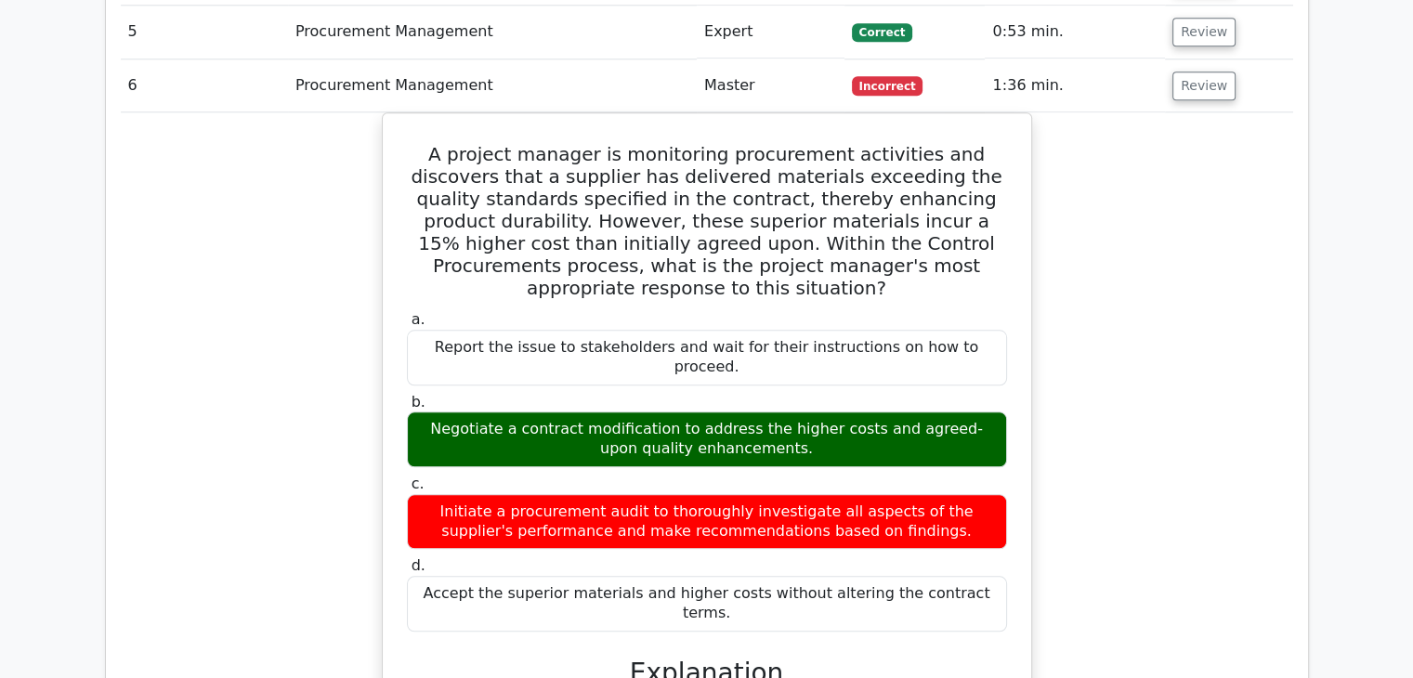
scroll to position [1765, 0]
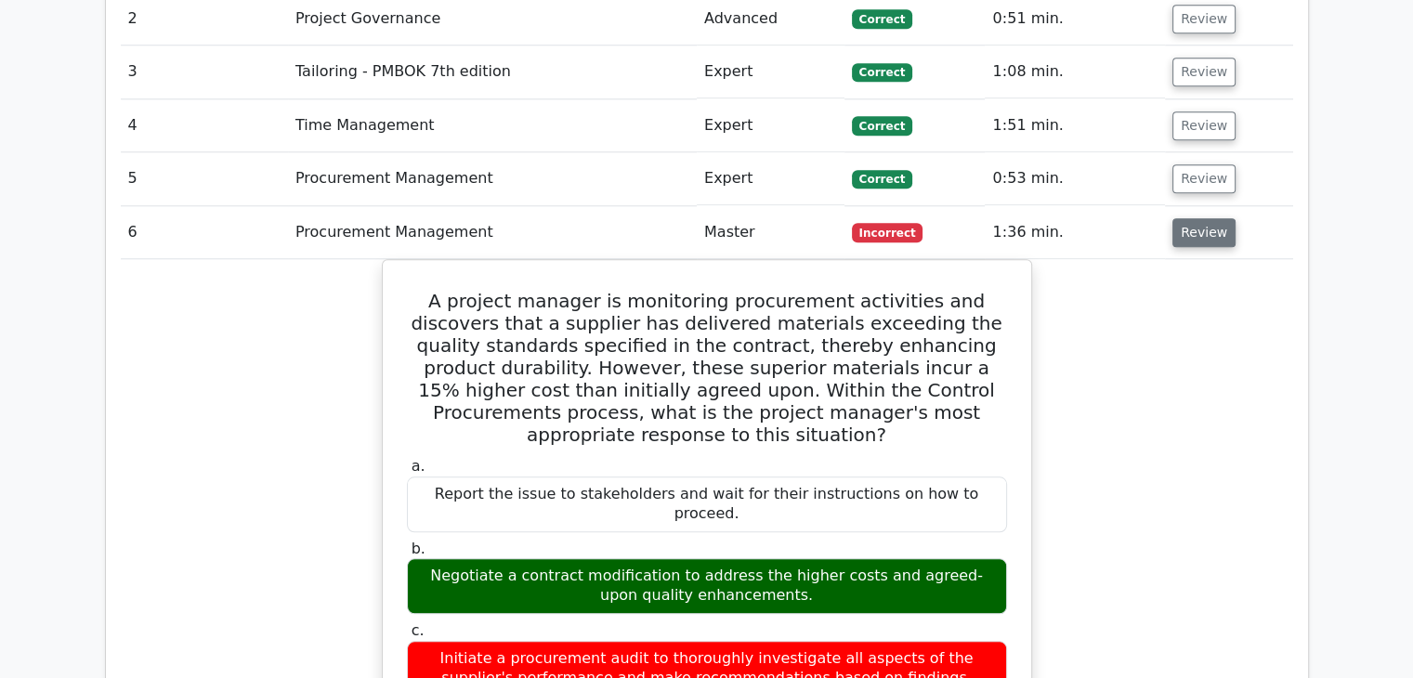
click at [1217, 218] on button "Review" at bounding box center [1204, 232] width 63 height 29
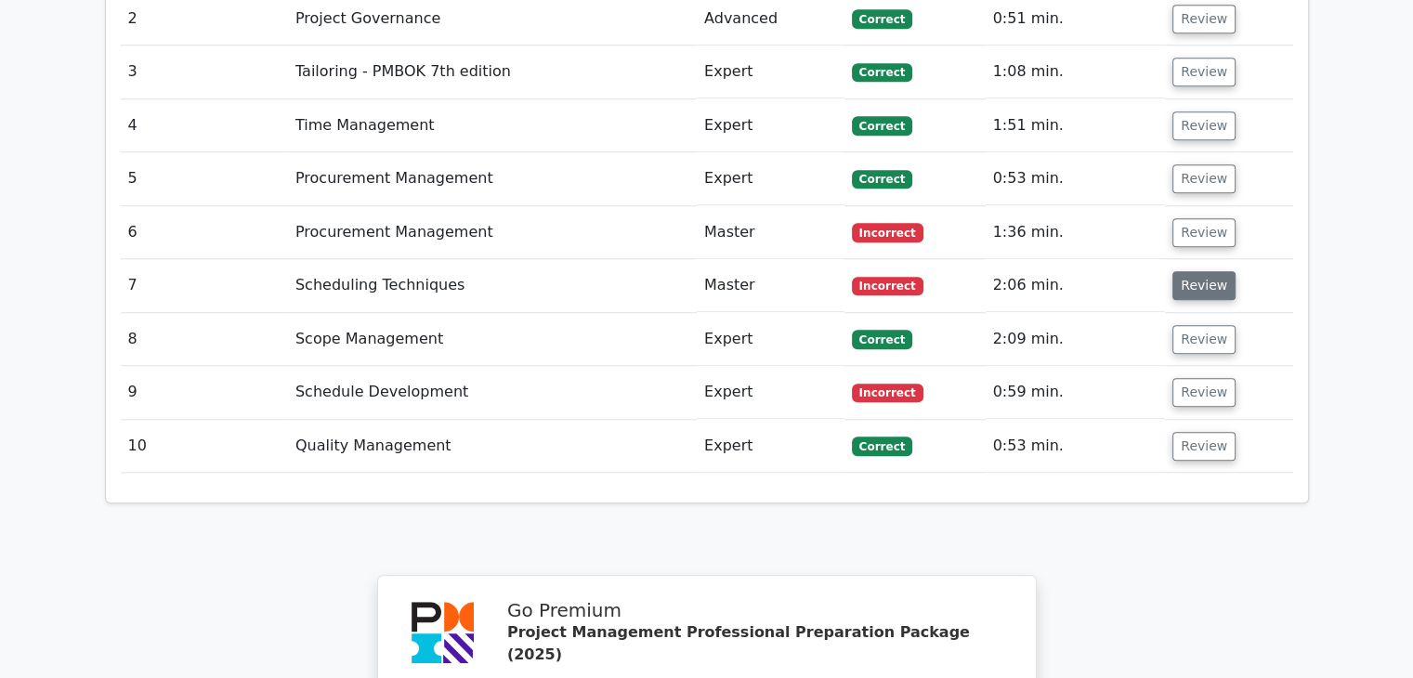
click at [1199, 271] on button "Review" at bounding box center [1204, 285] width 63 height 29
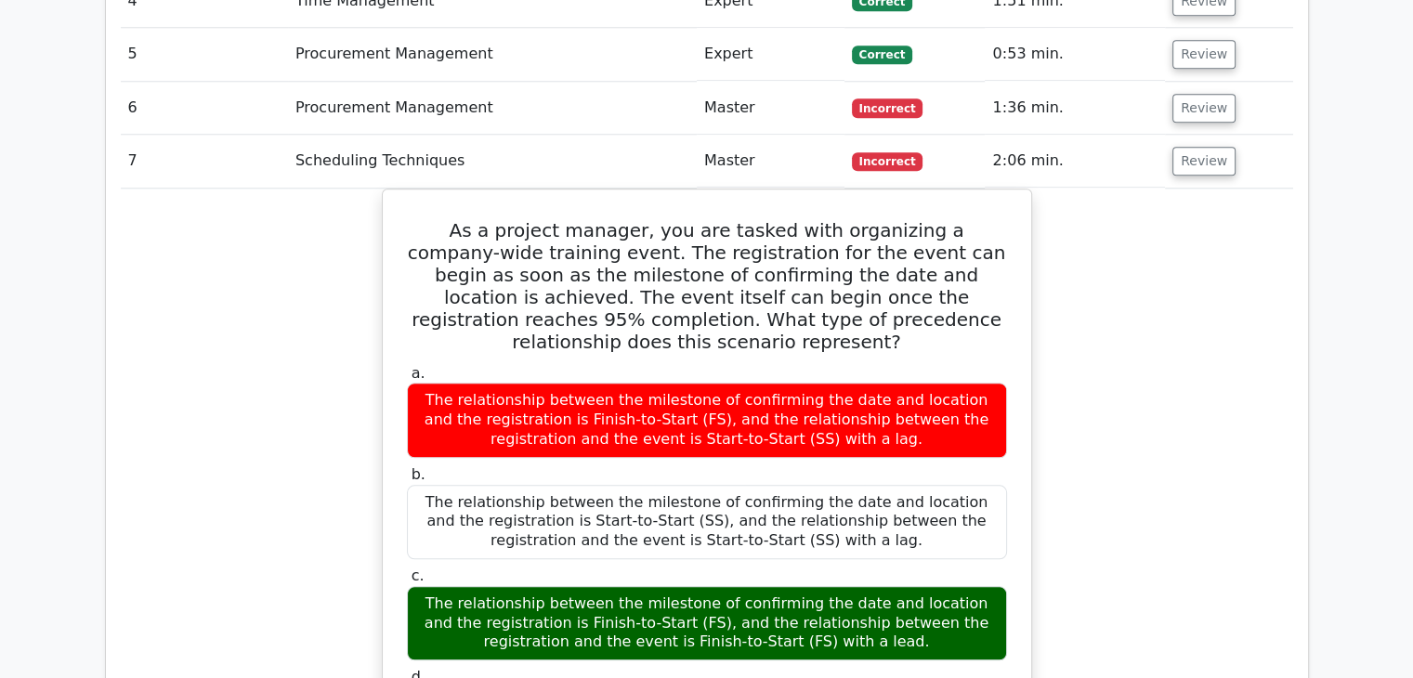
scroll to position [1672, 0]
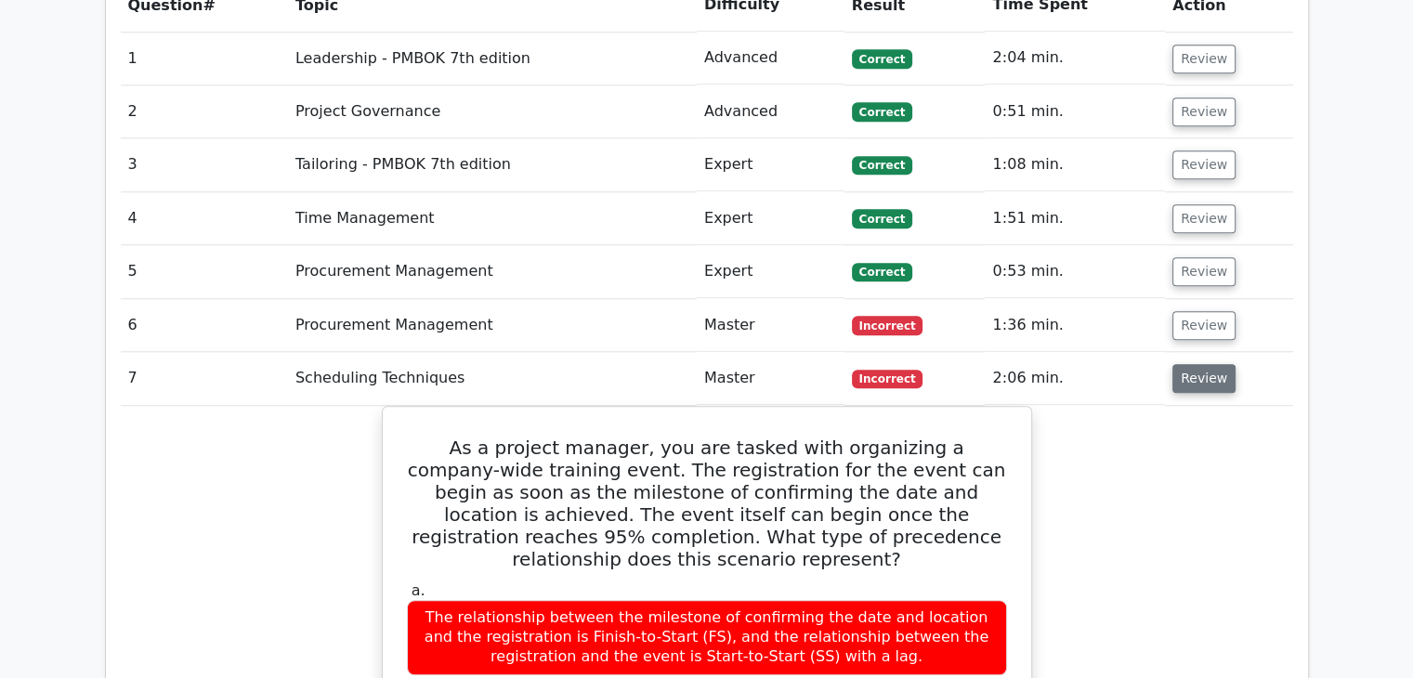
click at [1212, 364] on button "Review" at bounding box center [1204, 378] width 63 height 29
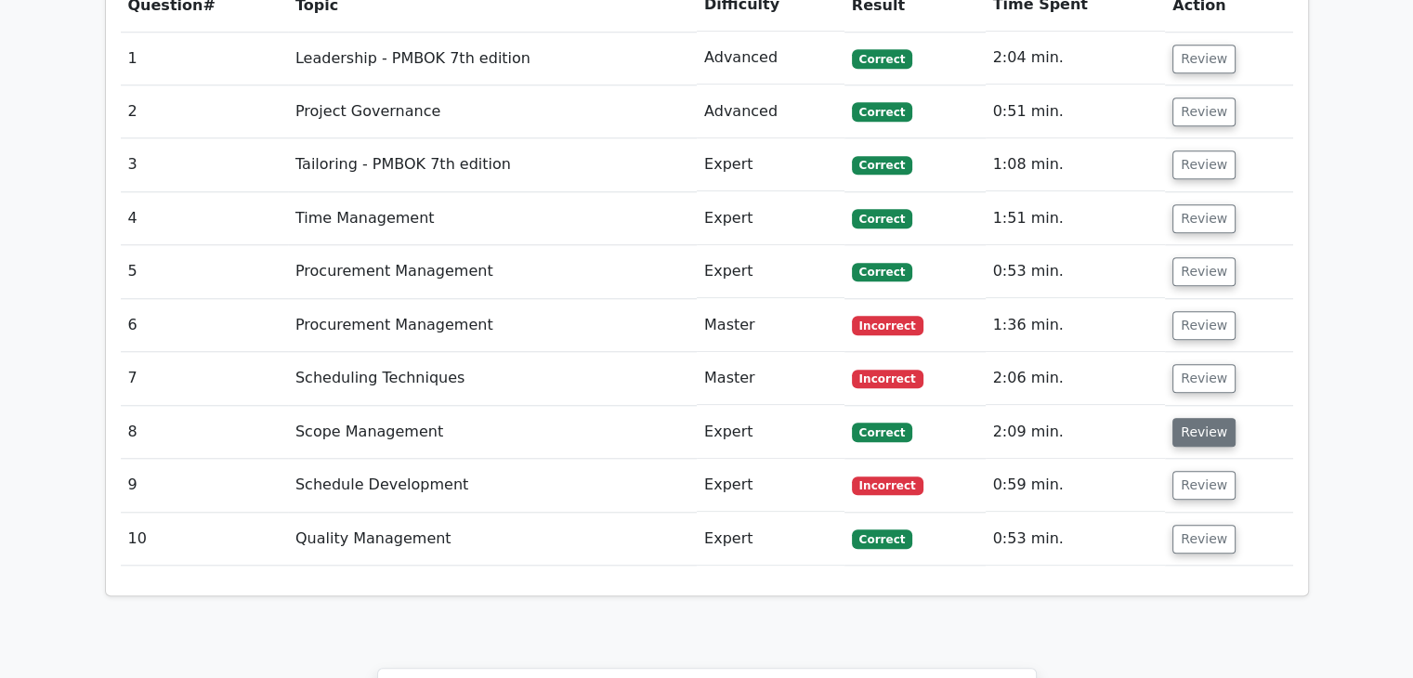
click at [1197, 418] on button "Review" at bounding box center [1204, 432] width 63 height 29
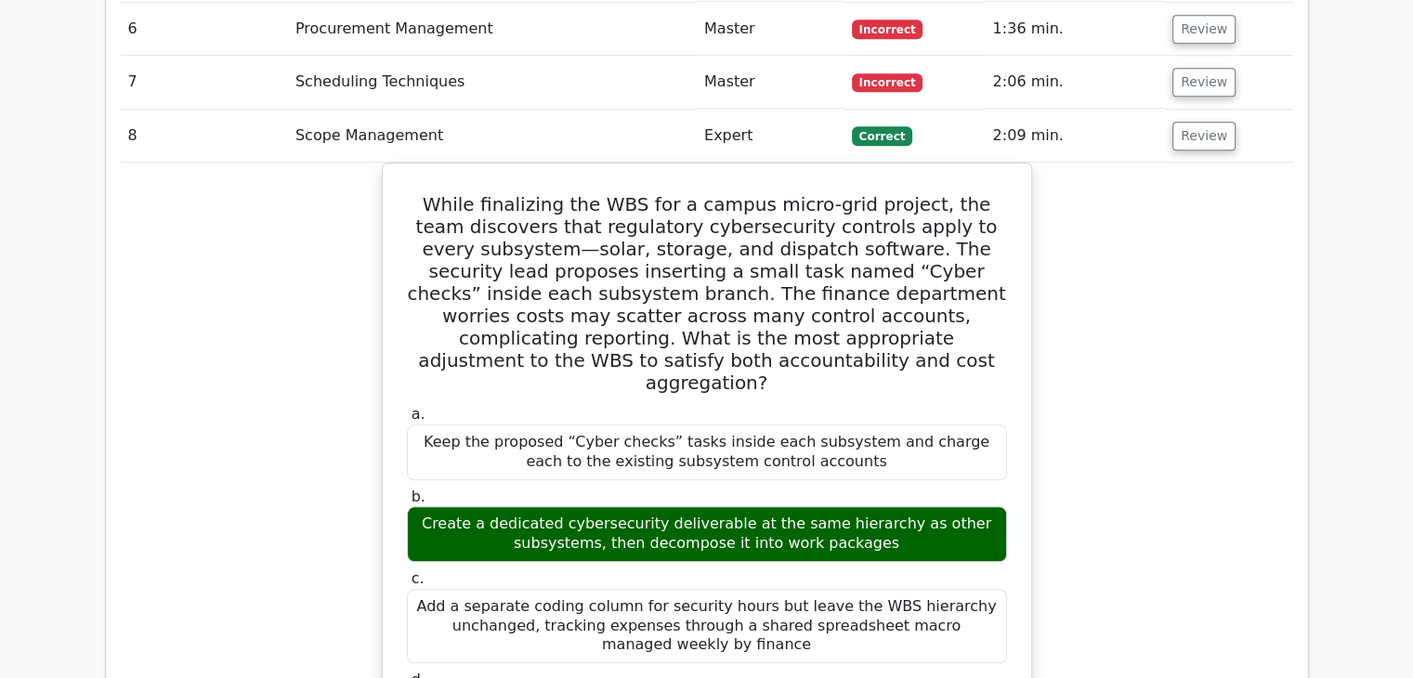
scroll to position [1951, 0]
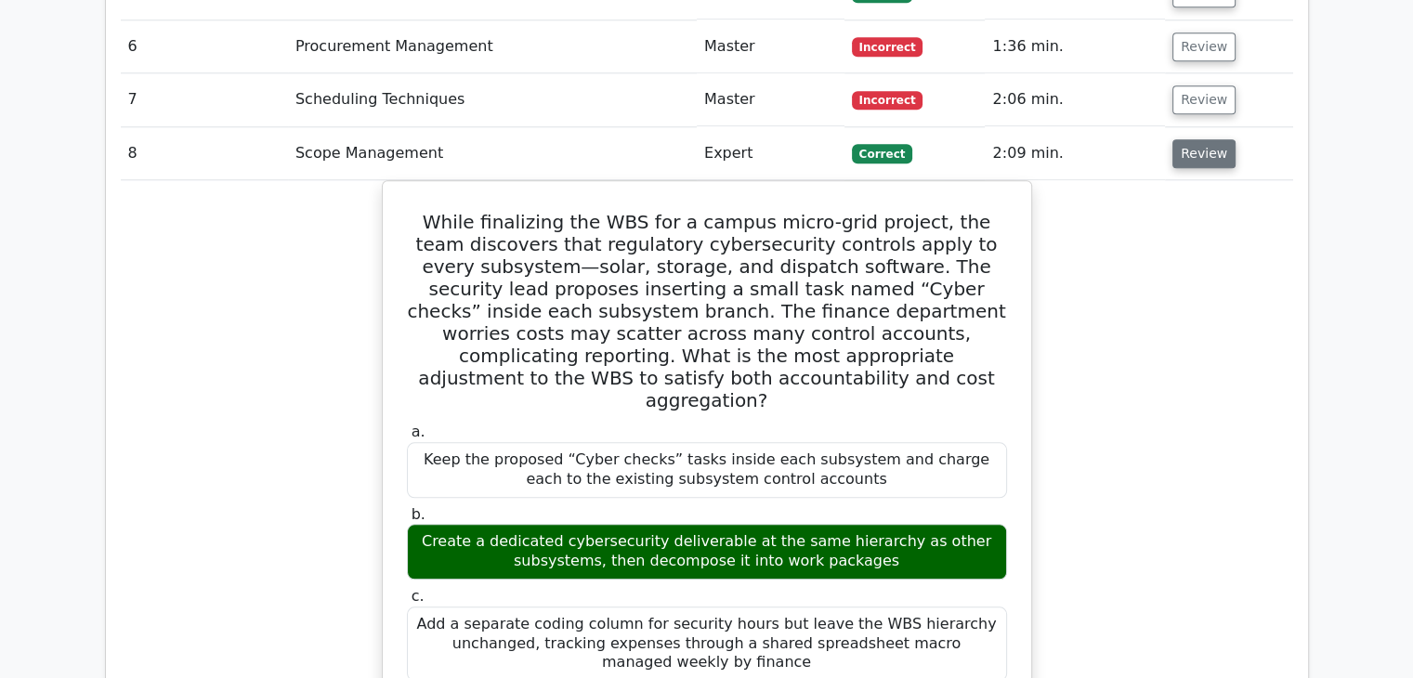
click at [1199, 139] on button "Review" at bounding box center [1204, 153] width 63 height 29
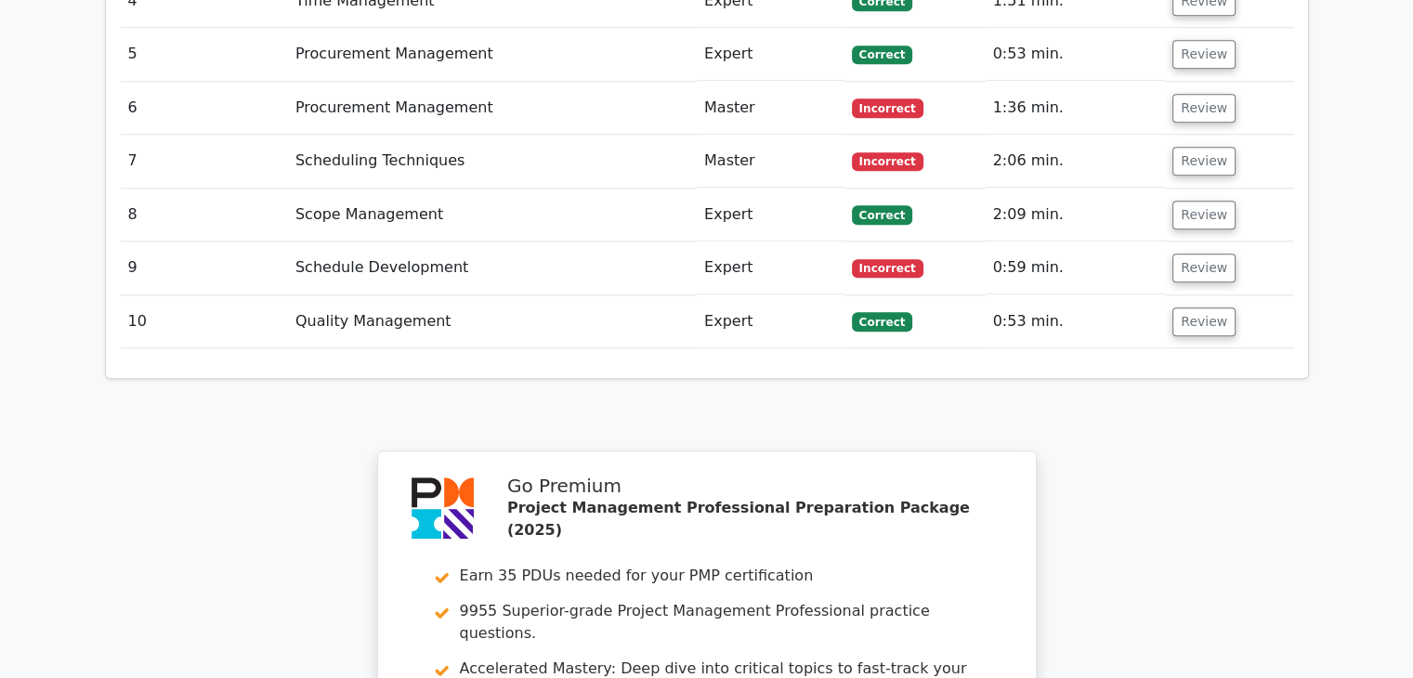
scroll to position [1858, 0]
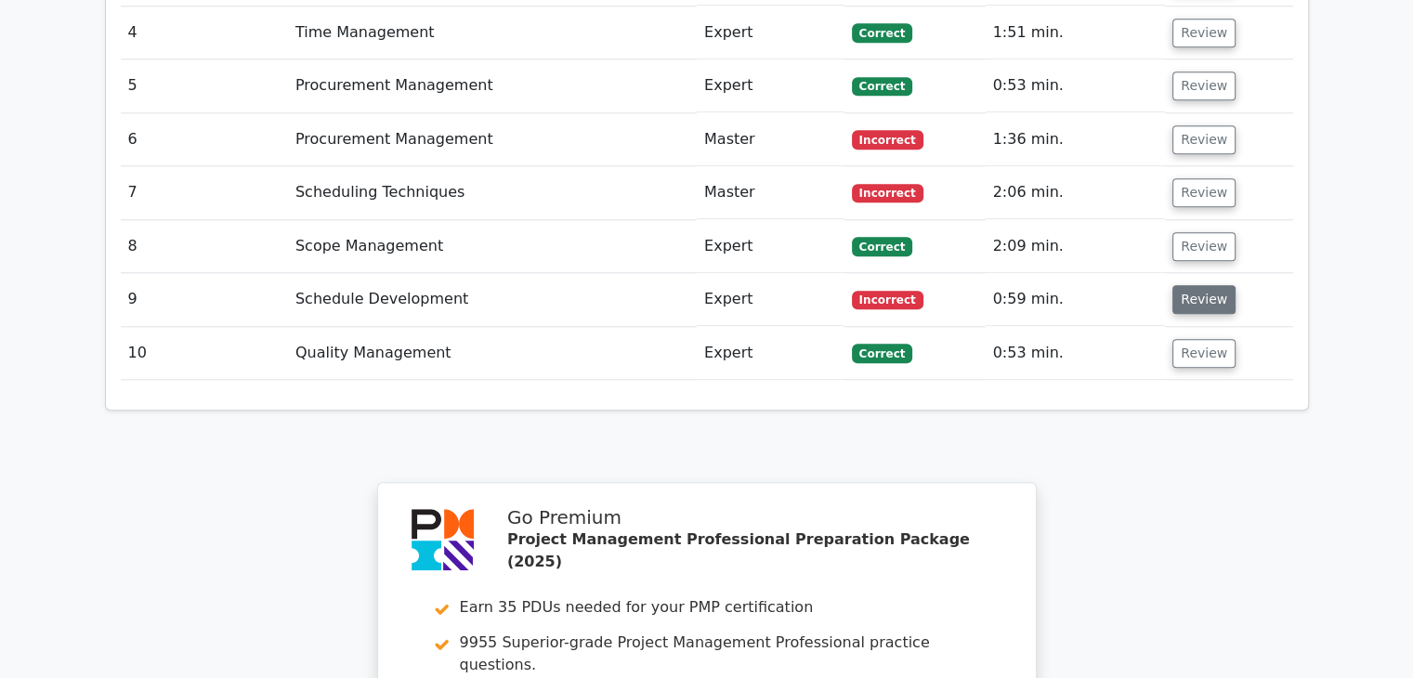
click at [1208, 285] on button "Review" at bounding box center [1204, 299] width 63 height 29
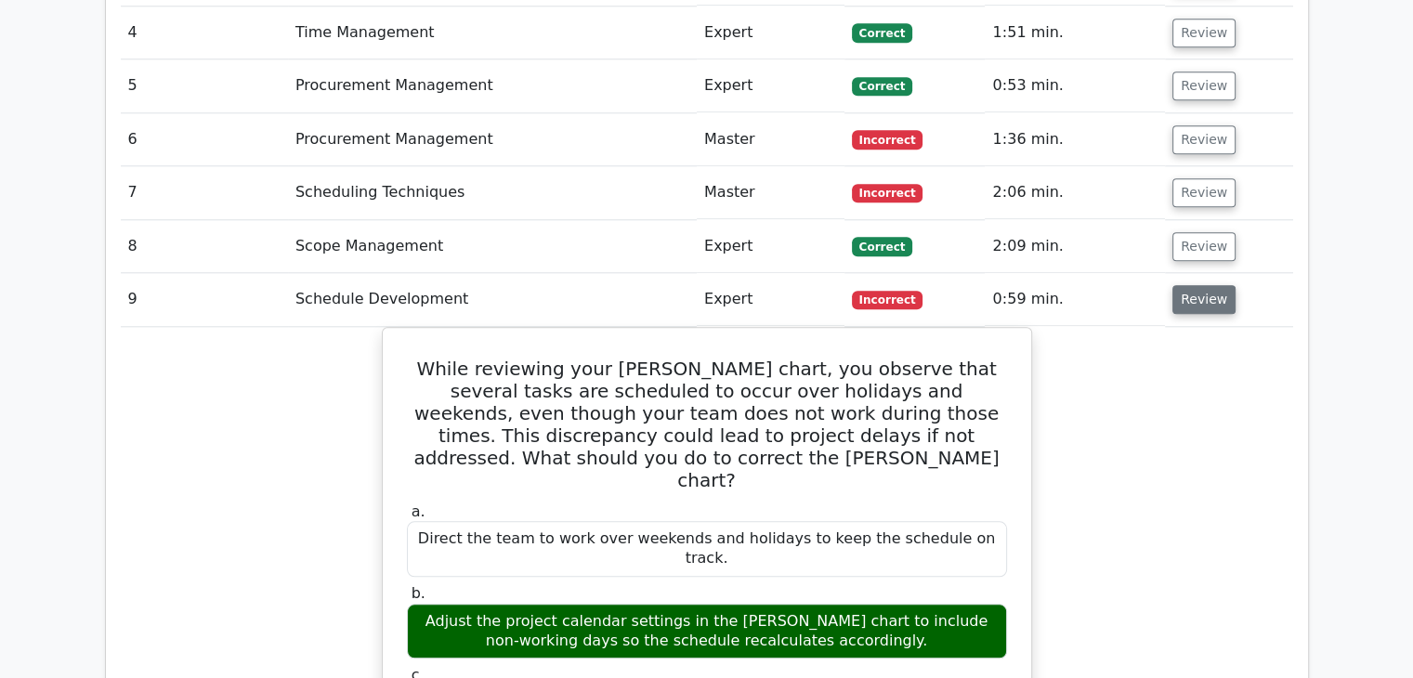
click at [1207, 285] on button "Review" at bounding box center [1204, 299] width 63 height 29
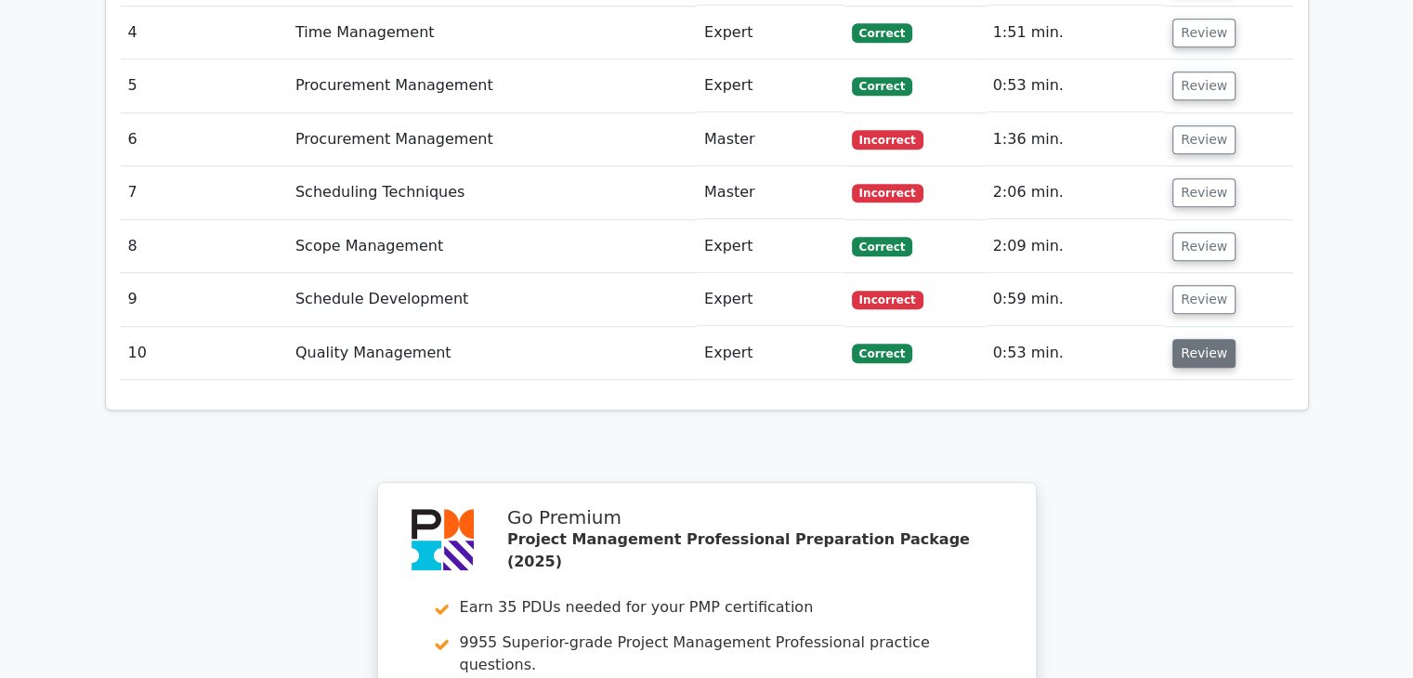
click at [1205, 339] on button "Review" at bounding box center [1204, 353] width 63 height 29
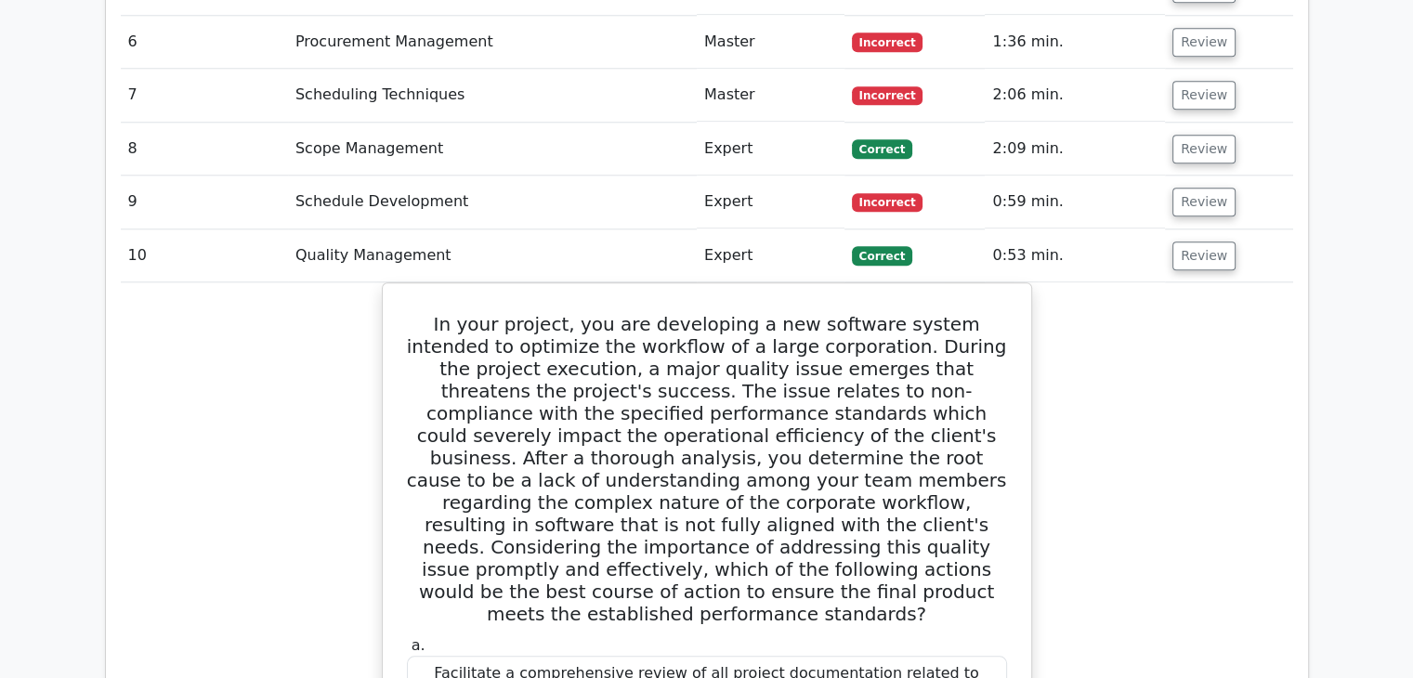
scroll to position [1765, 0]
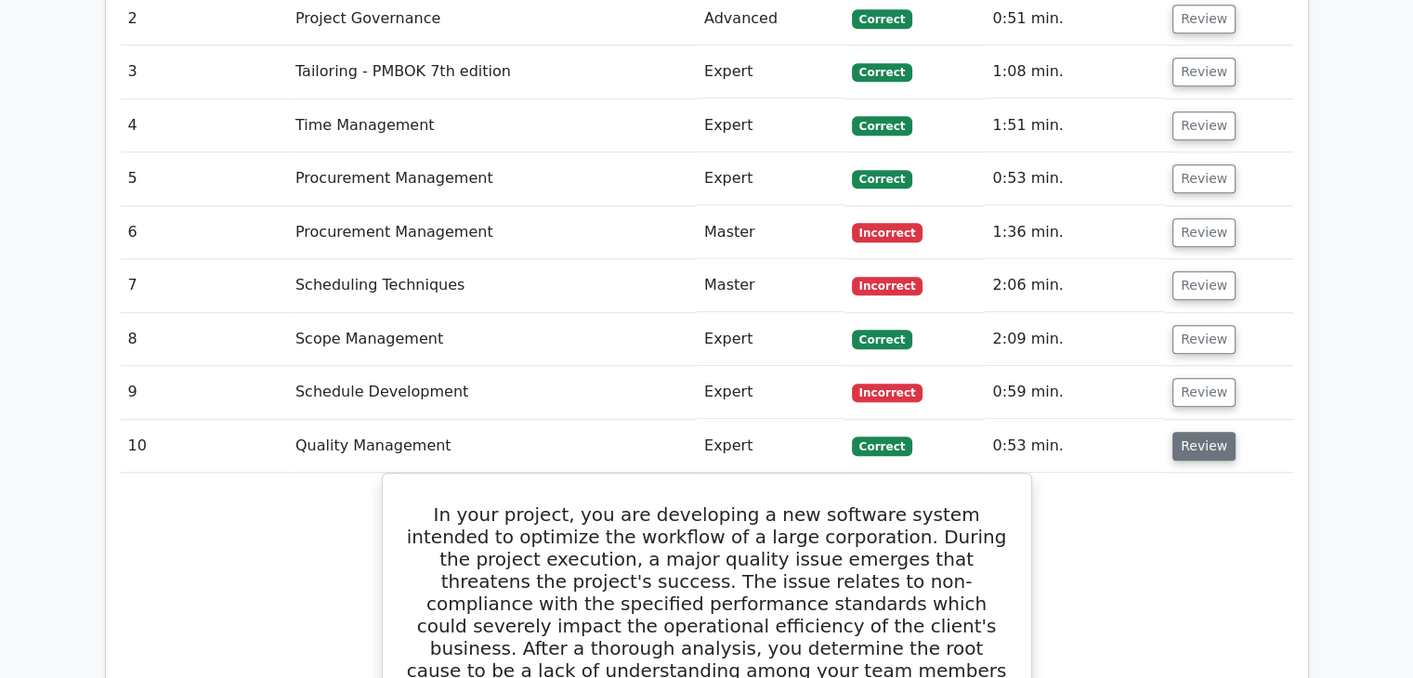
click at [1204, 432] on button "Review" at bounding box center [1204, 446] width 63 height 29
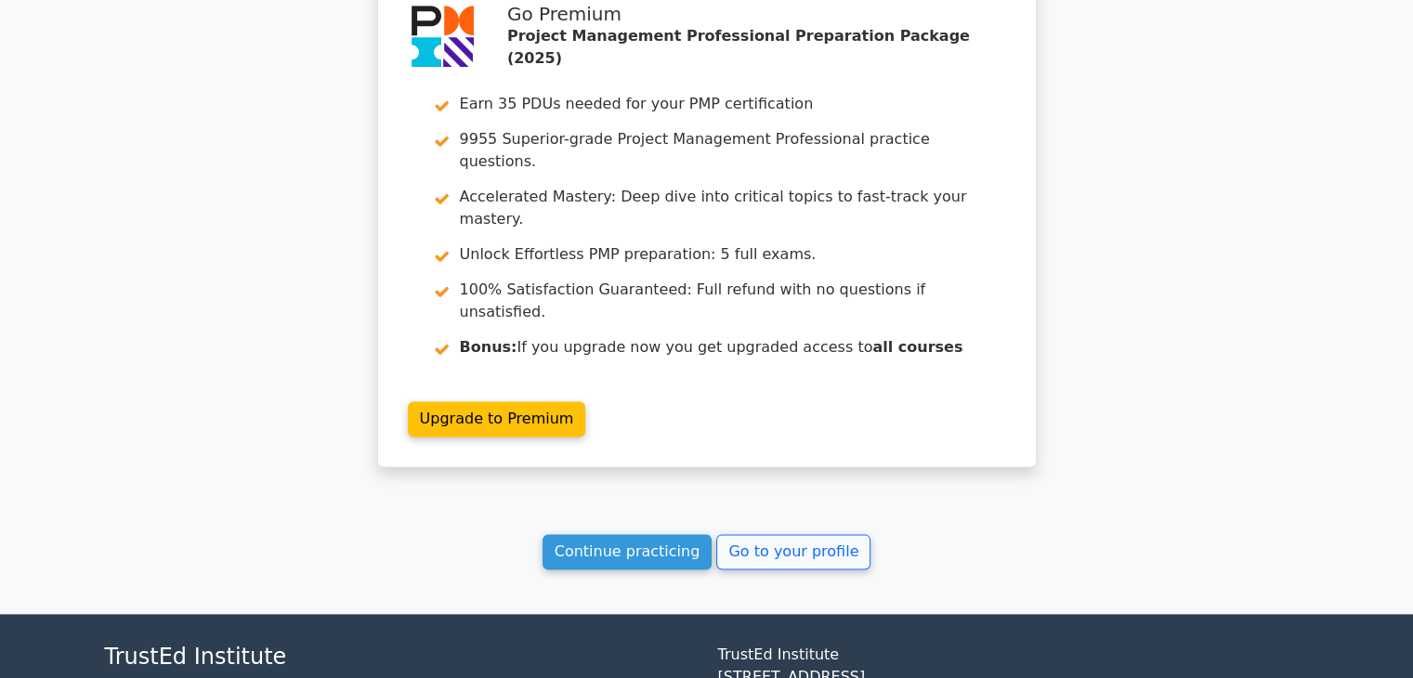
scroll to position [2378, 0]
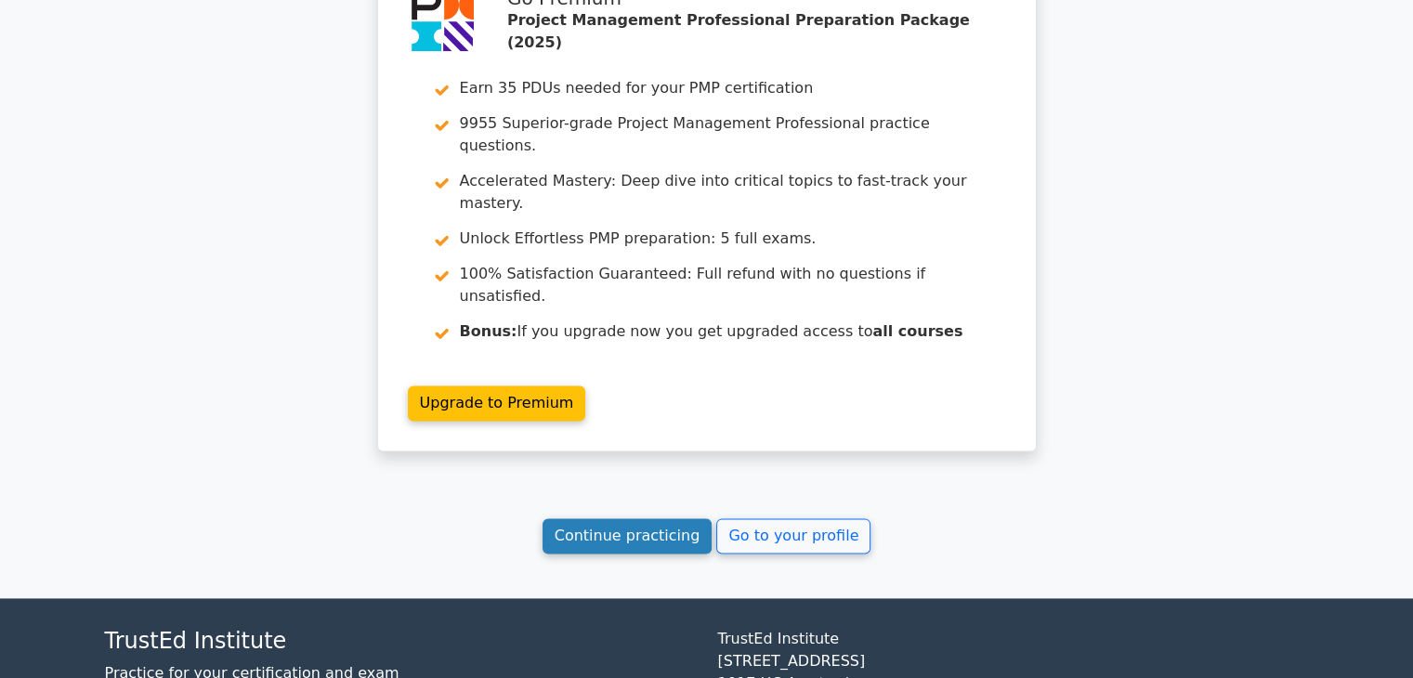
click at [650, 518] on link "Continue practicing" at bounding box center [628, 535] width 170 height 35
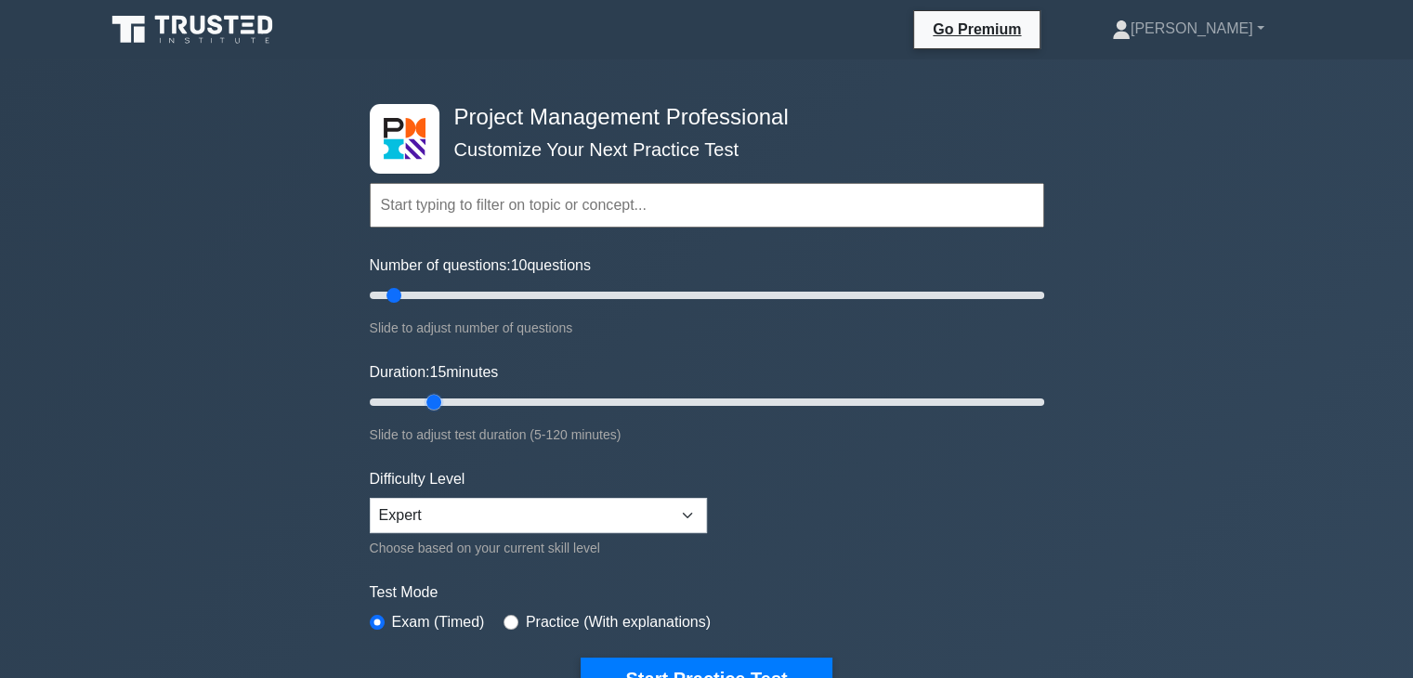
drag, startPoint x: 407, startPoint y: 400, endPoint x: 424, endPoint y: 402, distance: 16.8
type input "15"
click at [424, 402] on input "Duration: 15 minutes" at bounding box center [707, 402] width 675 height 22
